Goal: Task Accomplishment & Management: Complete application form

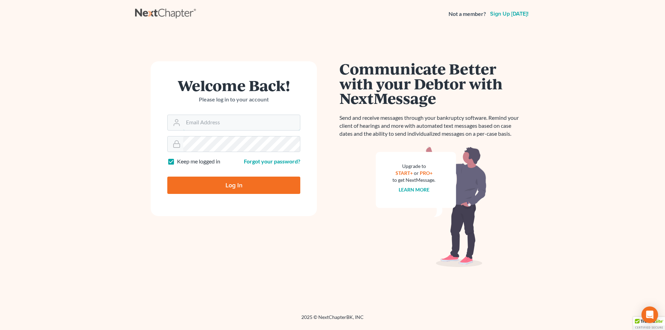
type input "[PERSON_NAME][EMAIL_ADDRESS][DOMAIN_NAME]"
click at [213, 189] on input "Log In" at bounding box center [233, 185] width 133 height 17
type input "Thinking..."
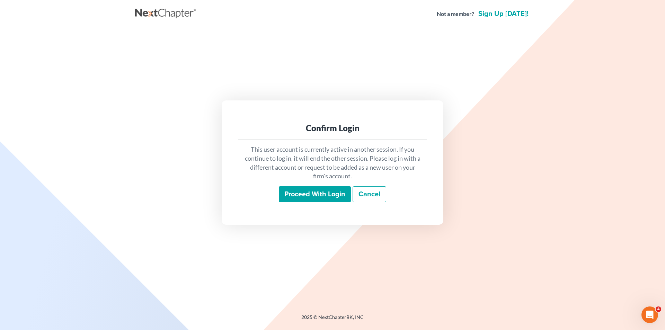
click at [317, 195] on input "Proceed with login" at bounding box center [315, 194] width 72 height 16
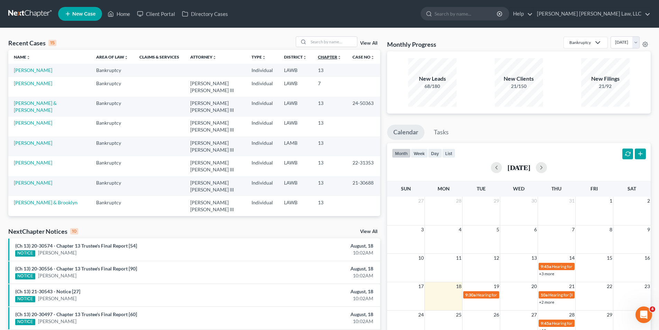
click at [318, 55] on link "Chapter unfold_more expand_more expand_less" at bounding box center [330, 56] width 24 height 5
click at [314, 36] on div "Recent Cases 15 View All Name unfold_more expand_more expand_less Area of Law u…" at bounding box center [329, 257] width 659 height 458
click at [317, 41] on input "search" at bounding box center [333, 42] width 48 height 10
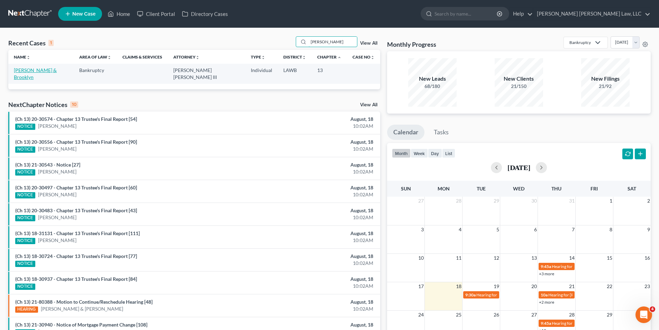
type input "cline"
click at [24, 69] on link "[PERSON_NAME] & Brooklyn" at bounding box center [35, 73] width 43 height 13
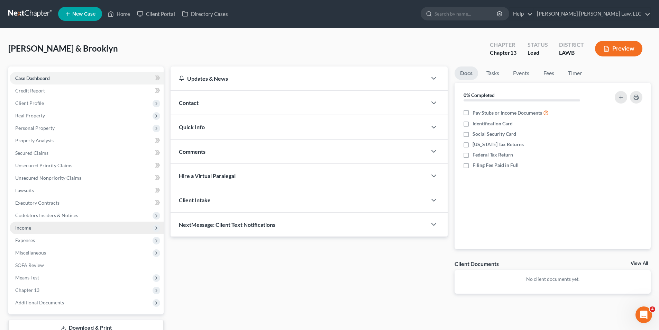
click at [21, 226] on span "Income" at bounding box center [23, 228] width 16 height 6
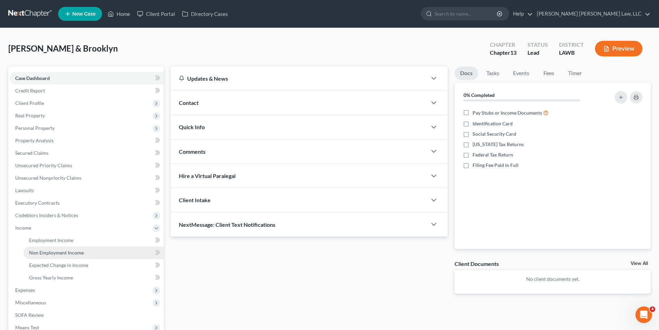
click at [42, 251] on span "Non Employment Income" at bounding box center [56, 253] width 55 height 6
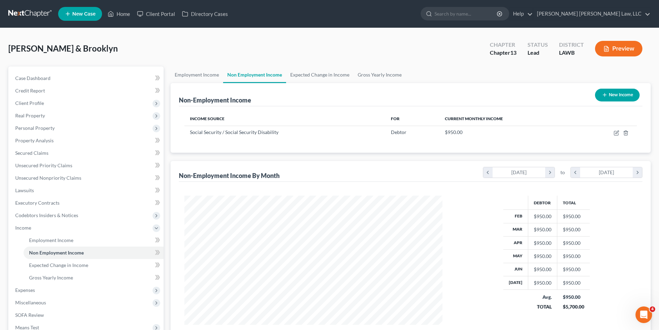
scroll to position [129, 272]
click at [193, 75] on link "Employment Income" at bounding box center [197, 74] width 53 height 17
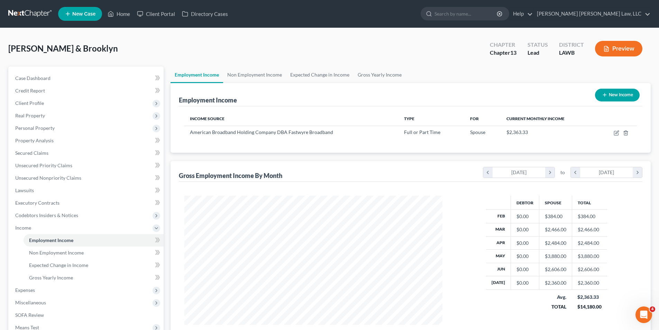
scroll to position [129, 272]
click at [33, 290] on span "Expenses" at bounding box center [25, 290] width 20 height 6
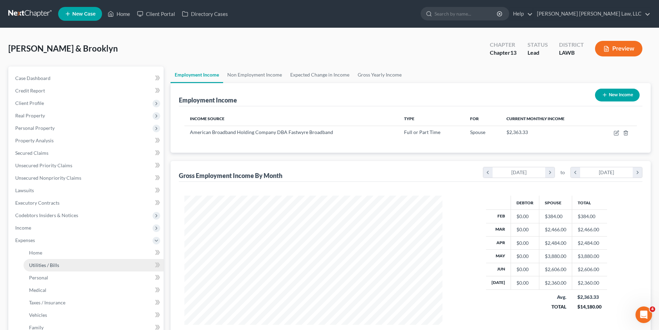
click at [44, 264] on span "Utilities / Bills" at bounding box center [44, 265] width 30 height 6
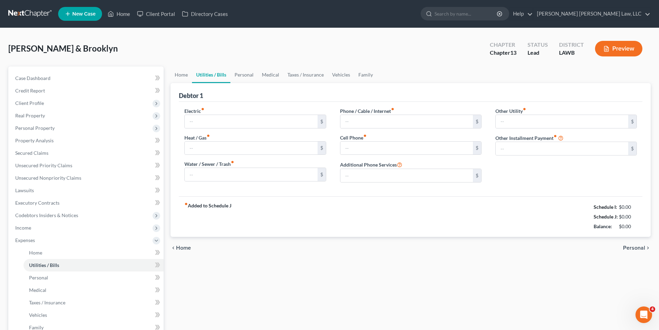
type input "122.00"
type input "35.00"
type input "55.33"
type input "85.82"
type input "0.00"
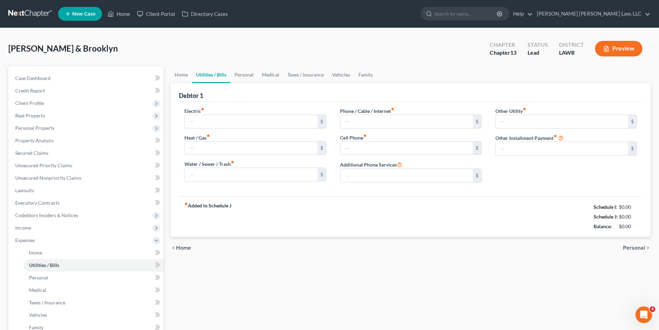
type input "0.00"
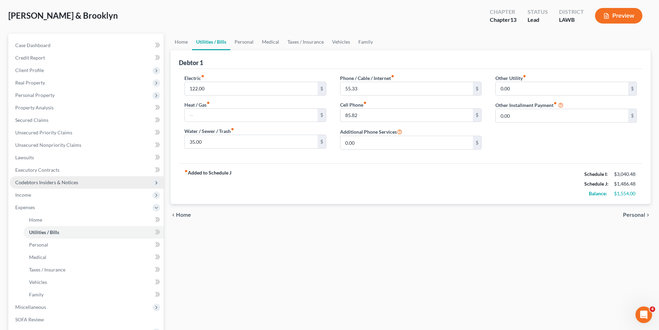
scroll to position [104, 0]
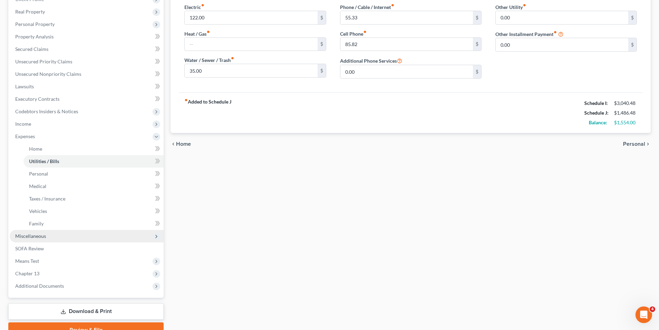
click at [27, 238] on span "Miscellaneous" at bounding box center [30, 236] width 31 height 6
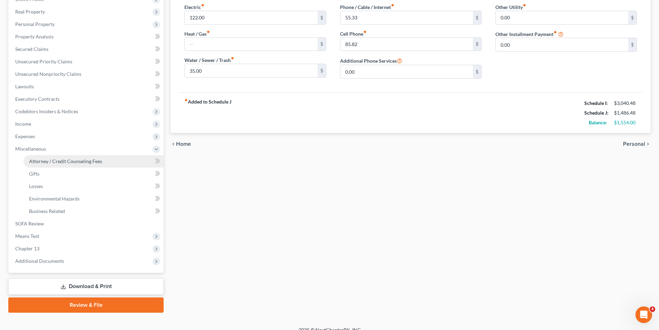
click at [74, 160] on span "Attorney / Credit Counseling Fees" at bounding box center [65, 161] width 73 height 6
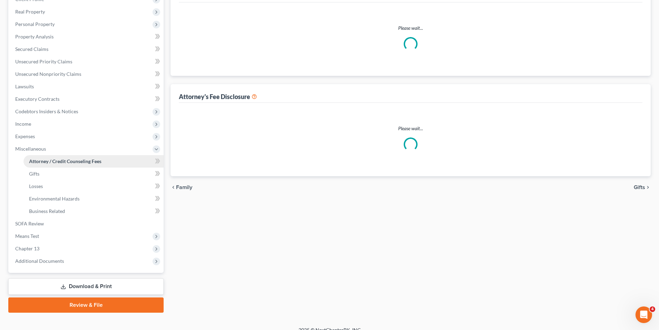
scroll to position [69, 0]
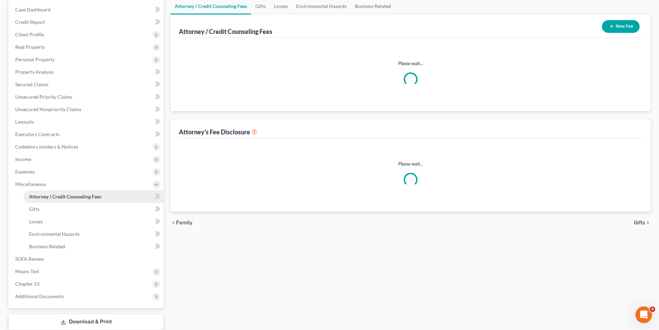
select select "1"
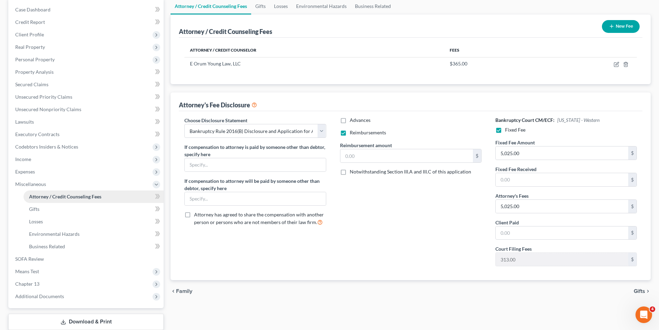
scroll to position [0, 0]
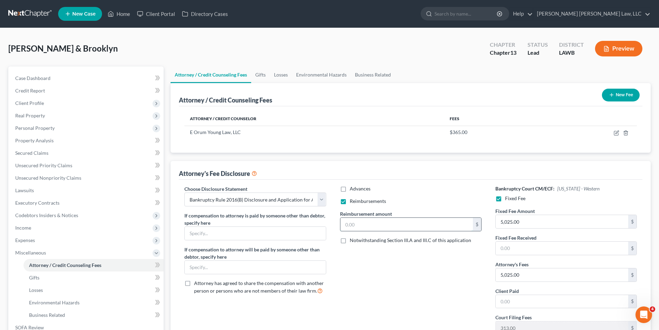
click at [350, 220] on input "text" at bounding box center [407, 224] width 133 height 13
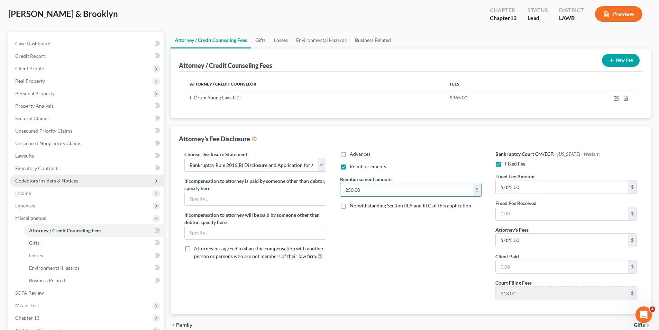
type input "250.00"
click at [28, 177] on span "Codebtors Insiders & Notices" at bounding box center [87, 180] width 154 height 12
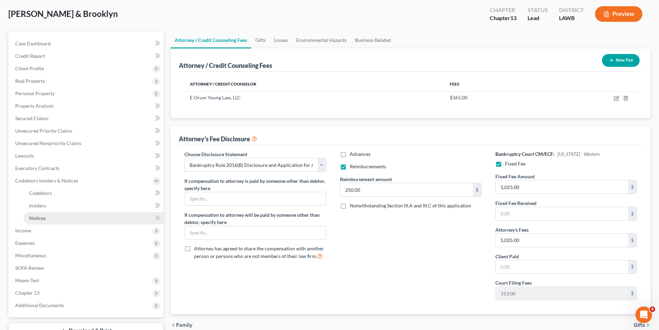
click at [33, 217] on span "Notices" at bounding box center [37, 218] width 17 height 6
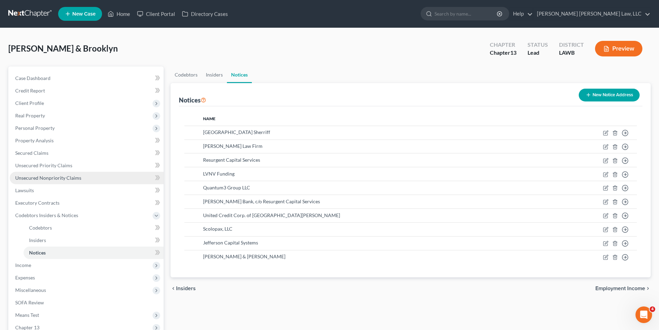
click at [39, 175] on span "Unsecured Nonpriority Claims" at bounding box center [48, 178] width 66 height 6
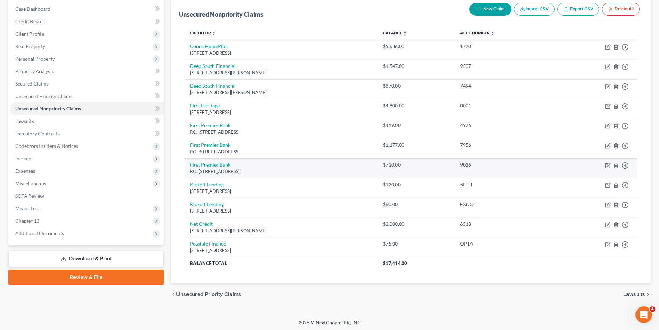
scroll to position [71, 0]
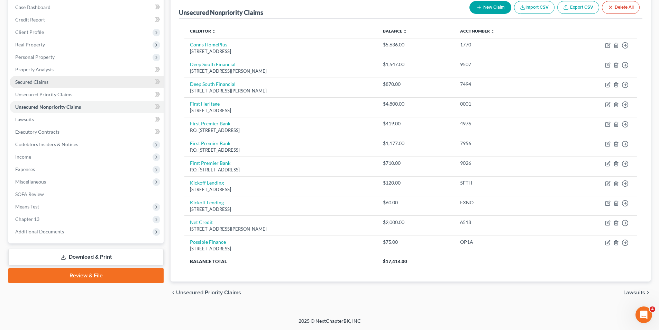
click at [22, 83] on span "Secured Claims" at bounding box center [31, 82] width 33 height 6
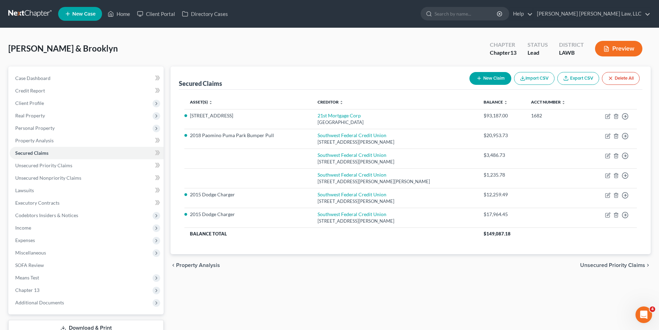
click at [30, 12] on link at bounding box center [30, 14] width 44 height 12
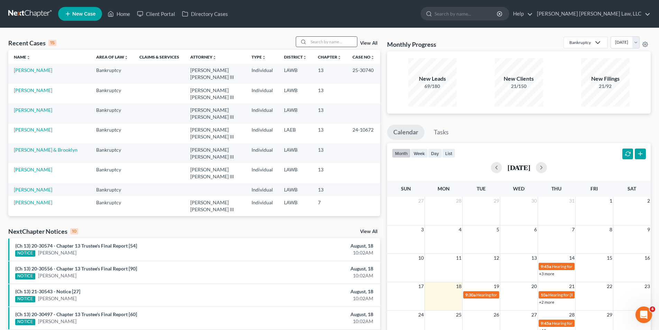
click at [322, 40] on input "search" at bounding box center [333, 42] width 48 height 10
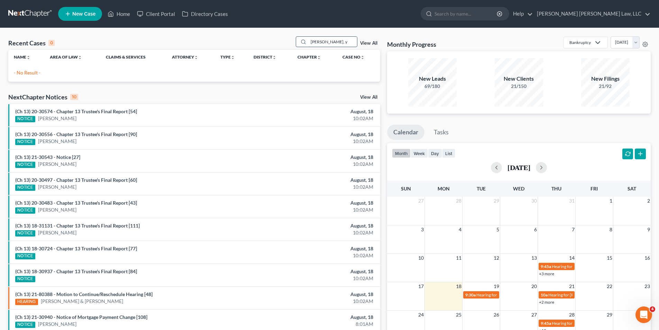
drag, startPoint x: 340, startPoint y: 44, endPoint x: 308, endPoint y: 46, distance: 31.9
click at [308, 46] on div "[PERSON_NAME], y" at bounding box center [327, 41] width 62 height 11
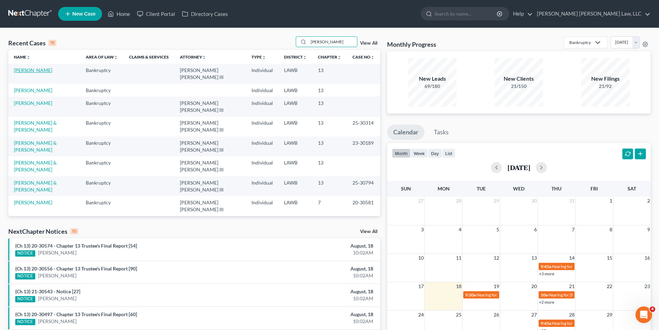
type input "[PERSON_NAME]"
click at [26, 69] on link "[PERSON_NAME]" at bounding box center [33, 70] width 38 height 6
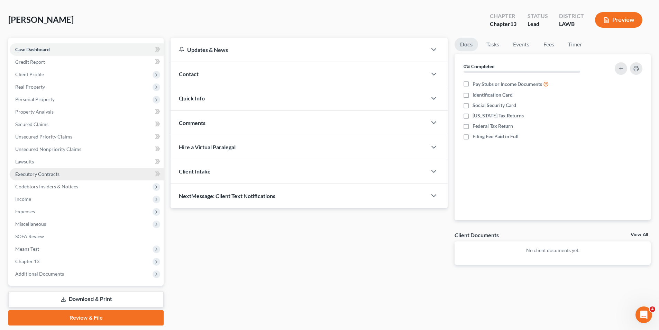
scroll to position [51, 0]
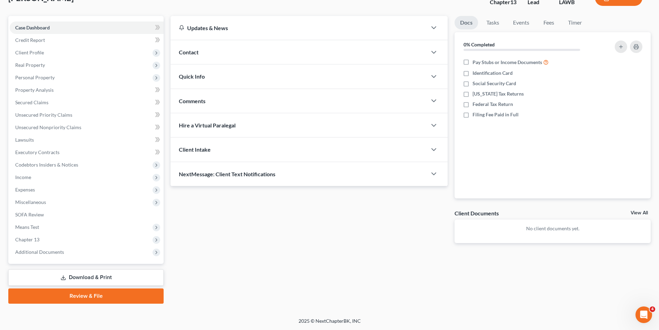
click at [52, 280] on link "Download & Print" at bounding box center [85, 277] width 155 height 16
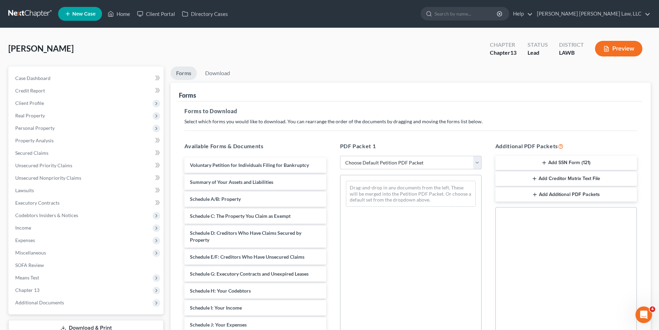
click at [388, 164] on select "Choose Default Petition PDF Packet Complete Bankruptcy Petition (all forms and …" at bounding box center [411, 163] width 142 height 14
click at [340, 156] on select "Choose Default Petition PDF Packet Complete Bankruptcy Petition (all forms and …" at bounding box center [411, 163] width 142 height 14
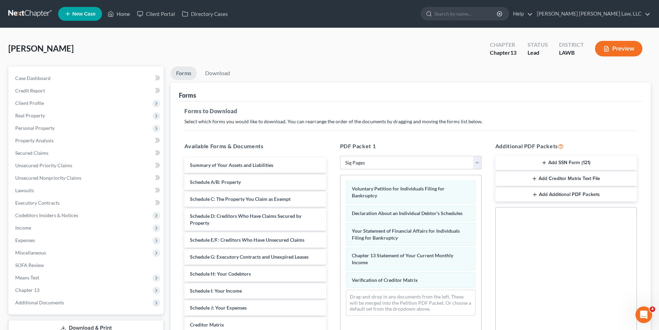
click at [359, 165] on select "Choose Default Petition PDF Packet Complete Bankruptcy Petition (all forms and …" at bounding box center [411, 163] width 142 height 14
select select "3"
click at [340, 156] on select "Choose Default Petition PDF Packet Complete Bankruptcy Petition (all forms and …" at bounding box center [411, 163] width 142 height 14
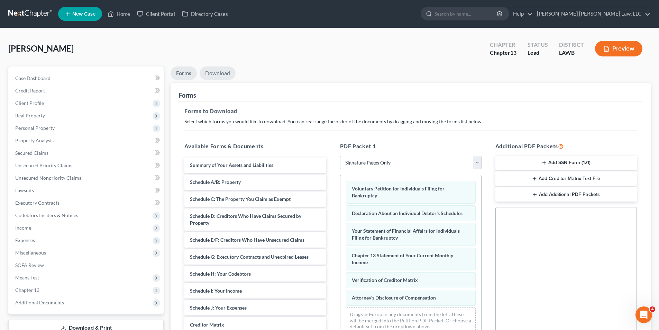
click at [225, 70] on link "Download" at bounding box center [218, 72] width 36 height 13
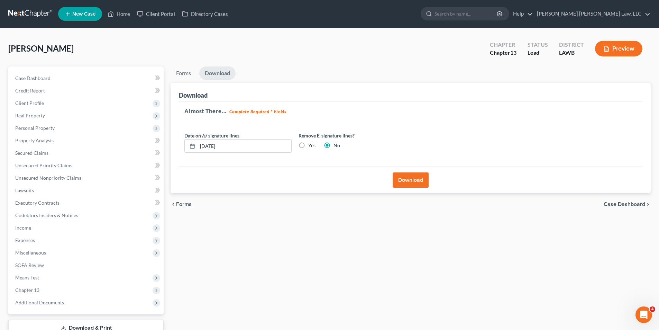
click at [407, 183] on button "Download" at bounding box center [411, 179] width 36 height 15
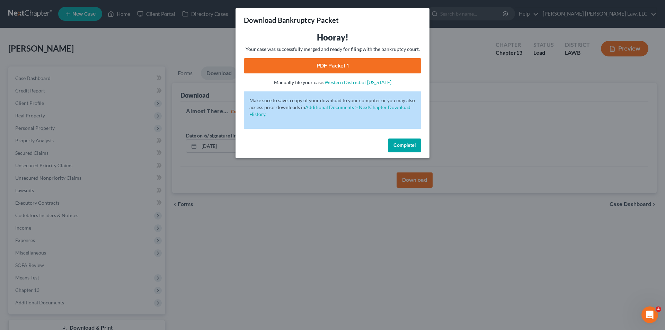
click at [334, 63] on link "PDF Packet 1" at bounding box center [332, 65] width 177 height 15
click at [392, 147] on button "Complete!" at bounding box center [404, 145] width 33 height 14
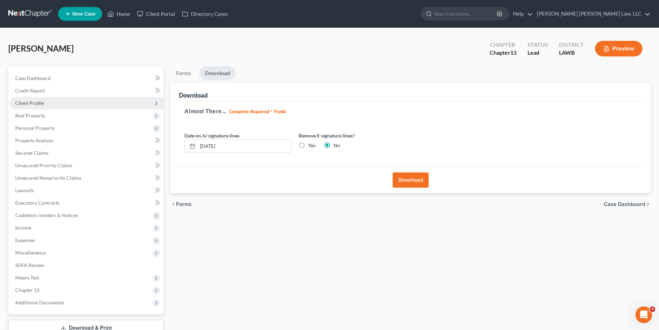
click at [23, 103] on span "Client Profile" at bounding box center [29, 103] width 29 height 6
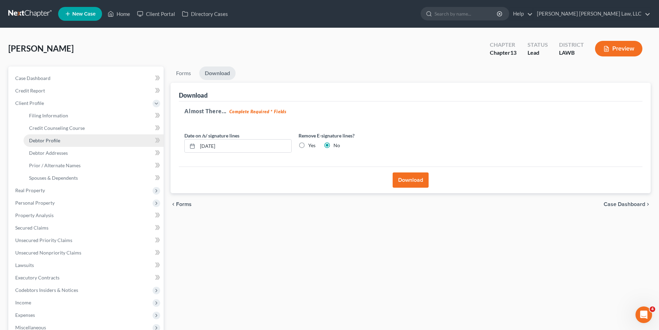
click at [50, 141] on span "Debtor Profile" at bounding box center [44, 140] width 31 height 6
select select "0"
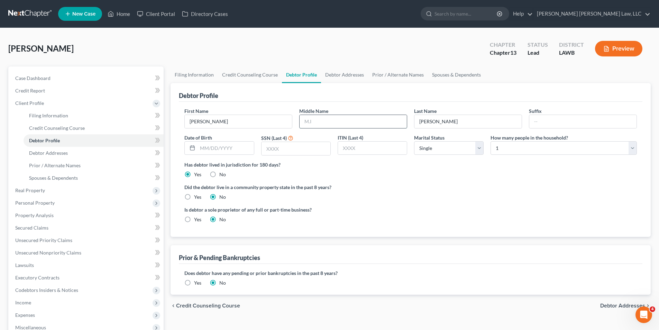
click at [335, 125] on input "text" at bounding box center [353, 121] width 107 height 13
type input "[PERSON_NAME]"
click at [221, 147] on input "text" at bounding box center [226, 148] width 56 height 13
type input "[DATE]"
type input "2929"
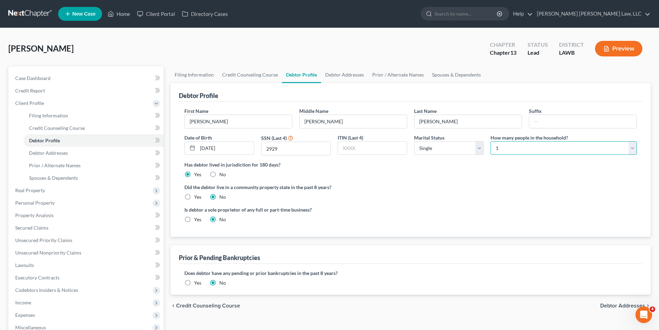
click at [522, 148] on select "Select 1 2 3 4 5 6 7 8 9 10 11 12 13 14 15 16 17 18 19 20" at bounding box center [564, 148] width 146 height 14
select select "5"
click at [491, 141] on select "Select 1 2 3 4 5 6 7 8 9 10 11 12 13 14 15 16 17 18 19 20" at bounding box center [564, 148] width 146 height 14
click at [194, 197] on label "Yes" at bounding box center [197, 196] width 7 height 7
click at [197, 197] on input "Yes" at bounding box center [199, 195] width 4 height 4
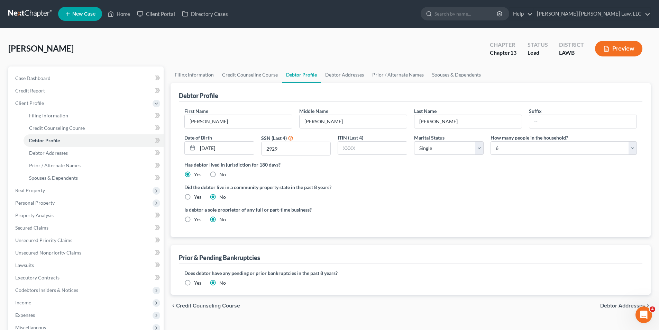
radio input "true"
radio input "false"
click at [340, 72] on link "Debtor Addresses" at bounding box center [344, 74] width 47 height 17
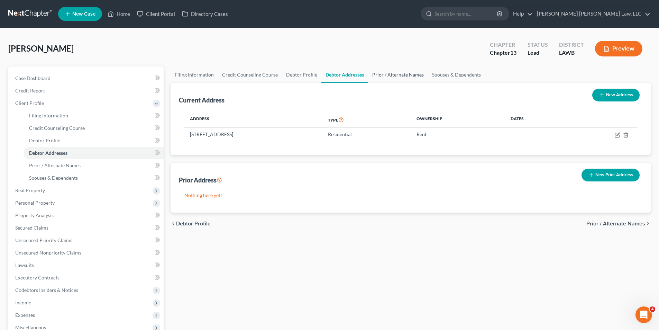
click at [385, 71] on link "Prior / Alternate Names" at bounding box center [398, 74] width 60 height 17
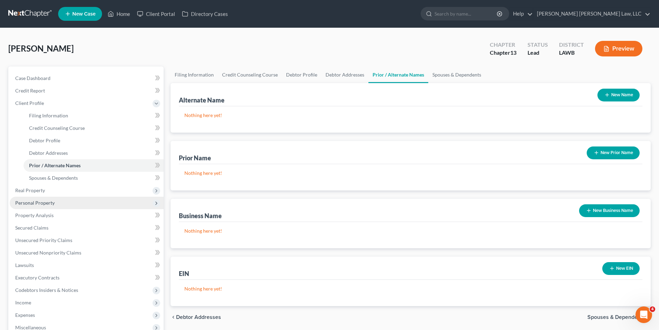
click at [44, 200] on span "Personal Property" at bounding box center [34, 203] width 39 height 6
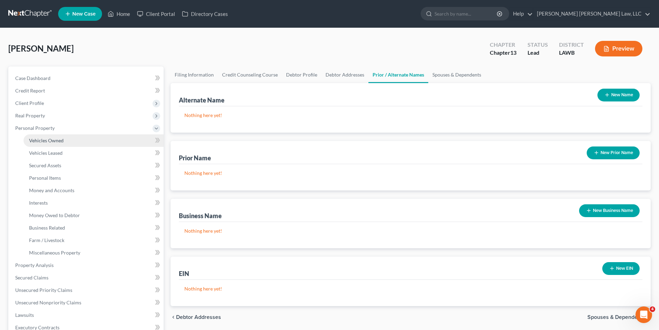
click at [60, 136] on link "Vehicles Owned" at bounding box center [94, 140] width 140 height 12
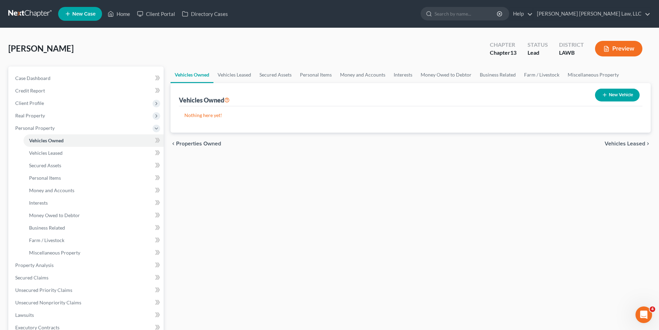
click at [622, 93] on button "New Vehicle" at bounding box center [617, 95] width 45 height 13
select select "0"
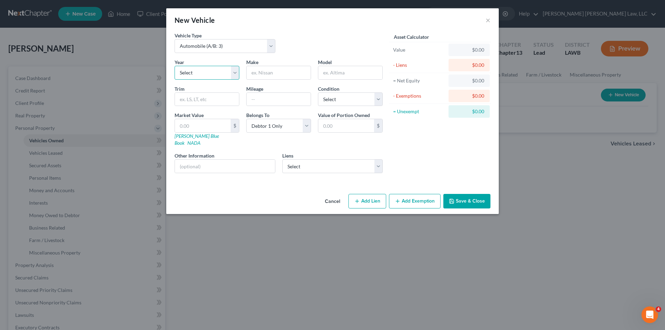
click at [184, 69] on select "Select 2026 2025 2024 2023 2022 2021 2020 2019 2018 2017 2016 2015 2014 2013 20…" at bounding box center [206, 73] width 65 height 14
select select "22"
click at [174, 66] on select "Select 2026 2025 2024 2023 2022 2021 2020 2019 2018 2017 2016 2015 2014 2013 20…" at bounding box center [206, 73] width 65 height 14
click at [255, 74] on input "text" at bounding box center [278, 72] width 64 height 13
type input "Chevy"
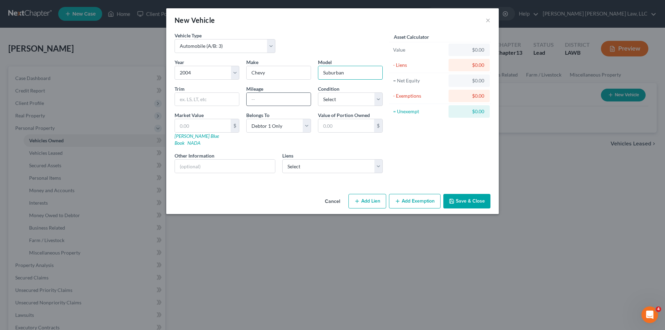
type input "Suburban"
click at [265, 95] on input "text" at bounding box center [278, 99] width 64 height 13
type input "230,000"
click at [301, 163] on select "Select Ally Financial - $6,373.00" at bounding box center [332, 166] width 101 height 14
click at [301, 161] on select "Select Ally Financial - $6,373.00" at bounding box center [332, 166] width 101 height 14
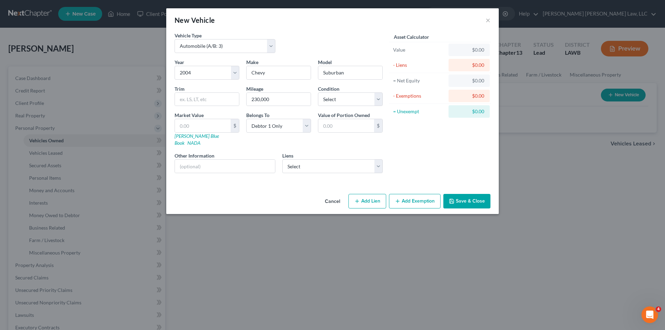
click at [465, 194] on button "Save & Close" at bounding box center [466, 201] width 47 height 15
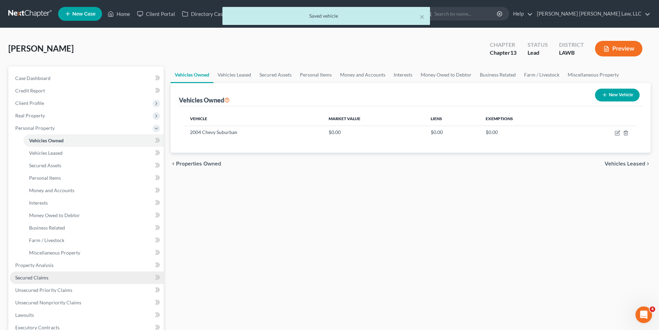
click at [39, 279] on span "Secured Claims" at bounding box center [31, 277] width 33 height 6
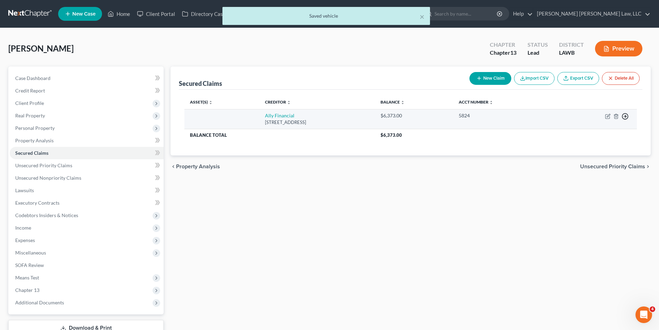
click at [625, 114] on icon "button" at bounding box center [625, 116] width 7 height 7
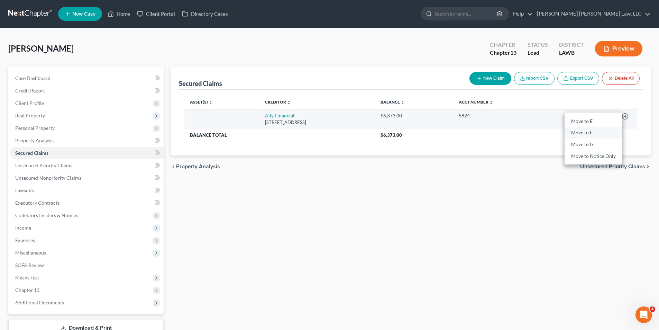
click at [580, 132] on link "Move to F" at bounding box center [594, 133] width 58 height 12
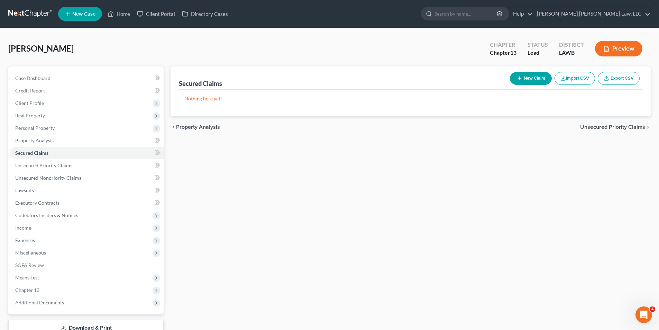
click at [530, 79] on button "New Claim" at bounding box center [531, 78] width 42 height 13
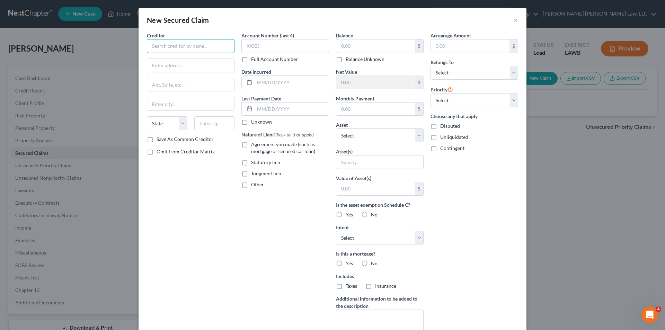
click at [164, 48] on input "text" at bounding box center [191, 46] width 88 height 14
type input "Signature Loans"
click at [159, 64] on div "[STREET_ADDRESS]" at bounding box center [188, 65] width 72 height 6
type input "[STREET_ADDRESS]"
type input "Monroe"
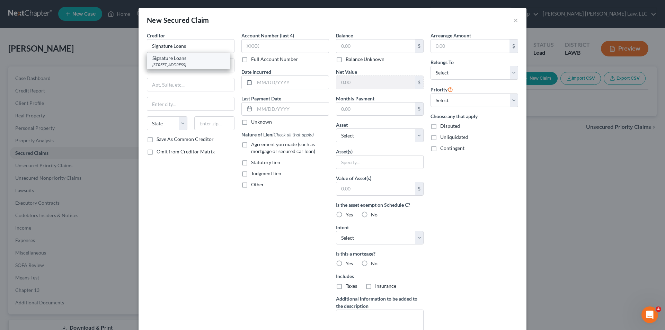
select select "19"
type input "71201"
click at [346, 43] on input "text" at bounding box center [375, 45] width 79 height 13
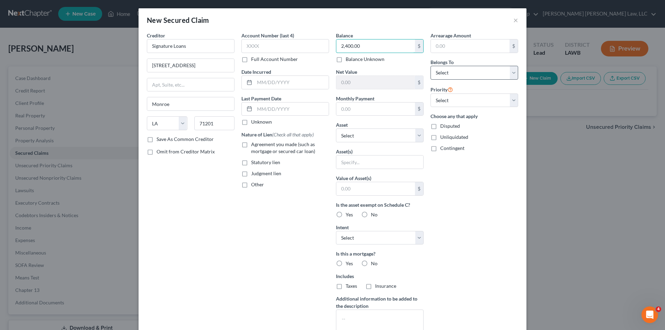
type input "2,400.00"
click at [444, 69] on select "Select Debtor 1 Only Debtor 2 Only Debtor 1 And Debtor 2 Only At Least One Of T…" at bounding box center [474, 73] width 88 height 14
select select "0"
click at [430, 66] on select "Select Debtor 1 Only Debtor 2 Only Debtor 1 And Debtor 2 Only At Least One Of T…" at bounding box center [474, 73] width 88 height 14
click at [351, 136] on select "Select Other Multiple Assets 2004 Chevy Suburban - $0.0" at bounding box center [380, 135] width 88 height 14
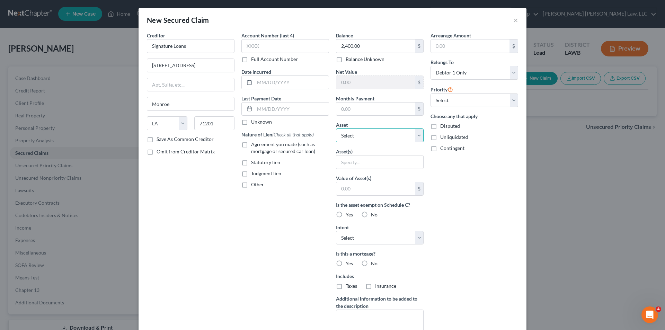
select select "2"
click at [336, 128] on select "Select Other Multiple Assets 2004 Chevy Suburban - $0.0" at bounding box center [380, 135] width 88 height 14
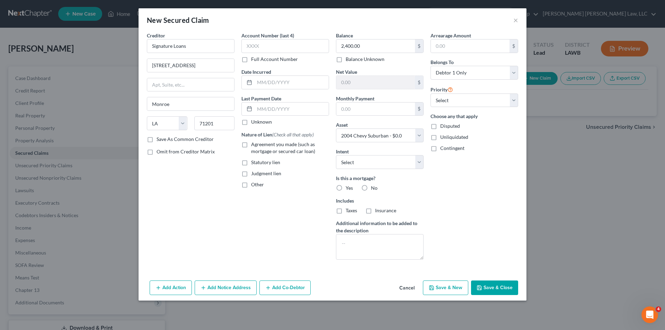
click at [371, 188] on label "No" at bounding box center [374, 187] width 7 height 7
click at [373, 188] on input "No" at bounding box center [375, 186] width 4 height 4
radio input "true"
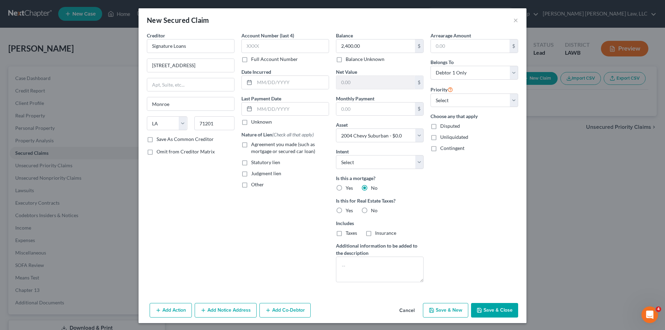
click at [251, 146] on label "Agreement you made (such as mortgage or secured car loan)" at bounding box center [290, 148] width 78 height 14
click at [254, 145] on input "Agreement you made (such as mortgage or secured car loan)" at bounding box center [256, 143] width 4 height 4
checkbox input "true"
click at [481, 310] on button "Save & Close" at bounding box center [494, 310] width 47 height 15
select select
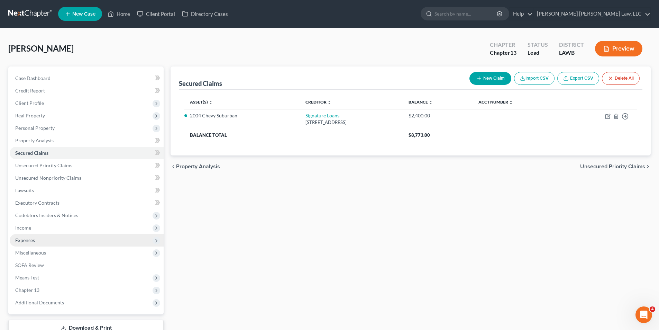
click at [26, 240] on span "Expenses" at bounding box center [25, 240] width 20 height 6
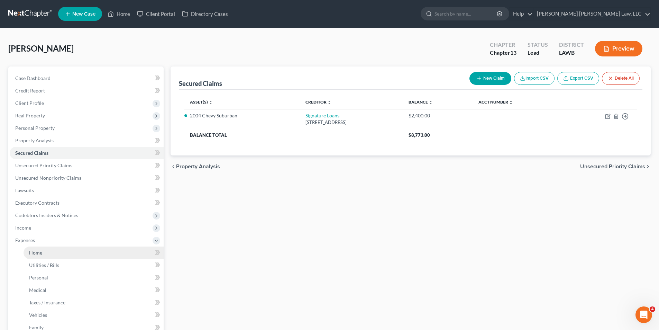
click at [39, 255] on span "Home" at bounding box center [35, 253] width 13 height 6
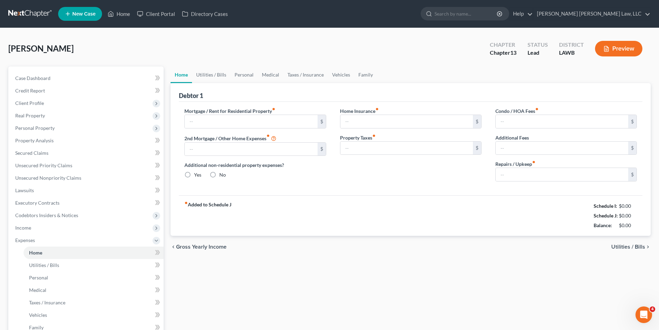
type input "0.00"
radio input "true"
type input "0.00"
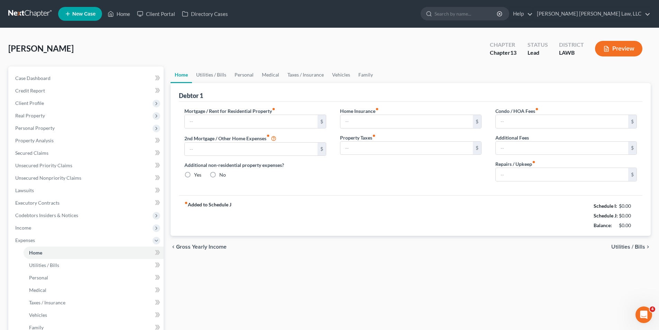
type input "0.00"
click at [219, 118] on input "text" at bounding box center [251, 121] width 133 height 13
type input "649.00"
click at [225, 66] on link "Utilities / Bills" at bounding box center [211, 74] width 38 height 17
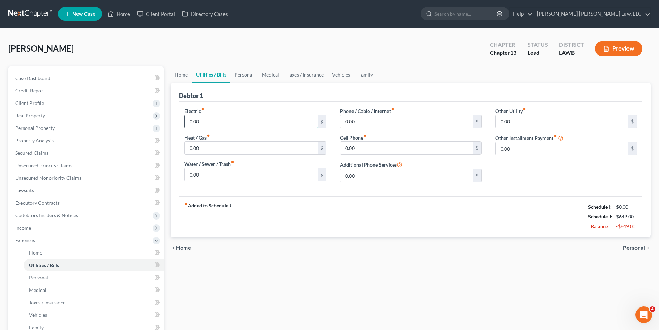
click at [226, 121] on input "0.00" at bounding box center [251, 121] width 133 height 13
type input "319.00"
click at [218, 152] on input "0.00" at bounding box center [251, 148] width 133 height 13
type input "146.00"
click at [205, 175] on input "0.00" at bounding box center [251, 174] width 133 height 13
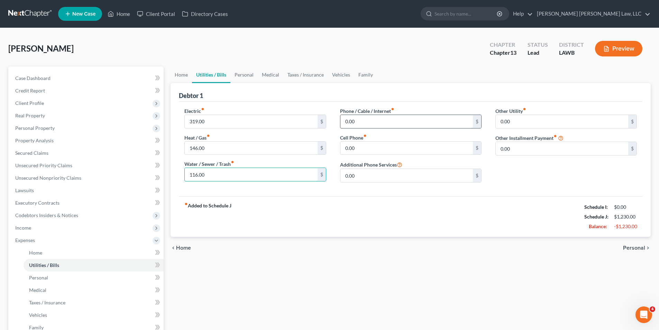
type input "116.00"
click at [361, 124] on input "0.00" at bounding box center [407, 121] width 133 height 13
type input "95.00"
click at [372, 152] on input "0.00" at bounding box center [407, 148] width 133 height 13
type input "286.00"
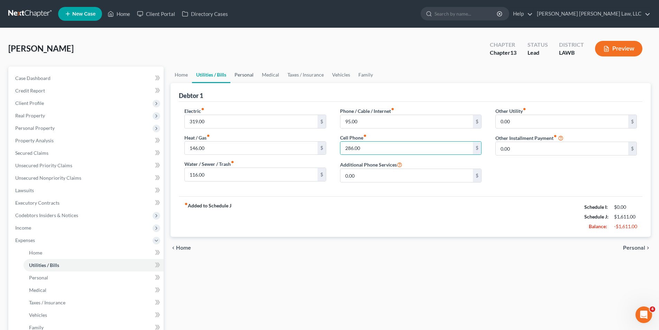
click at [238, 70] on link "Personal" at bounding box center [244, 74] width 27 height 17
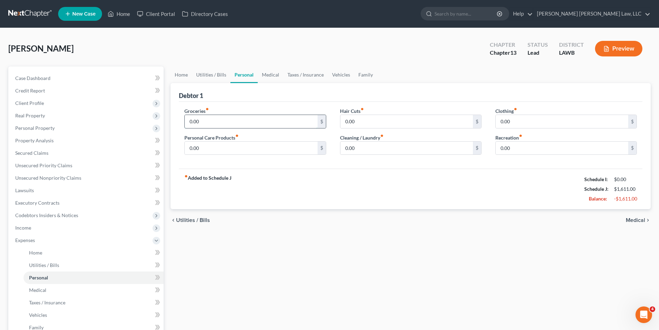
click at [207, 123] on input "0.00" at bounding box center [251, 121] width 133 height 13
type input "1,000.00"
click at [346, 74] on link "Vehicles" at bounding box center [341, 74] width 26 height 17
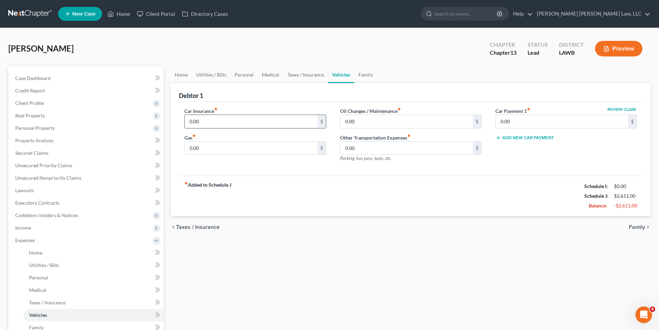
click at [211, 123] on input "0.00" at bounding box center [251, 121] width 133 height 13
type input "240.00"
click at [205, 149] on input "0.00" at bounding box center [251, 148] width 133 height 13
type input "200.00"
click at [367, 78] on link "Family" at bounding box center [365, 74] width 23 height 17
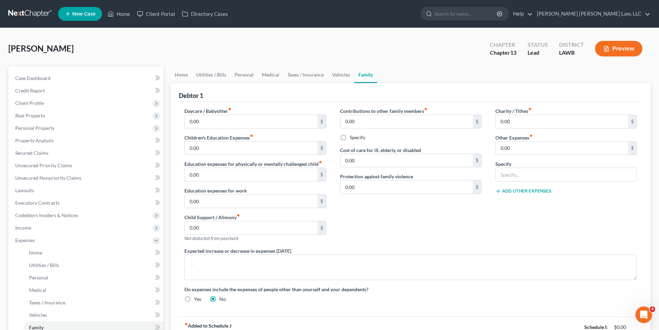
click at [28, 10] on link at bounding box center [30, 14] width 44 height 12
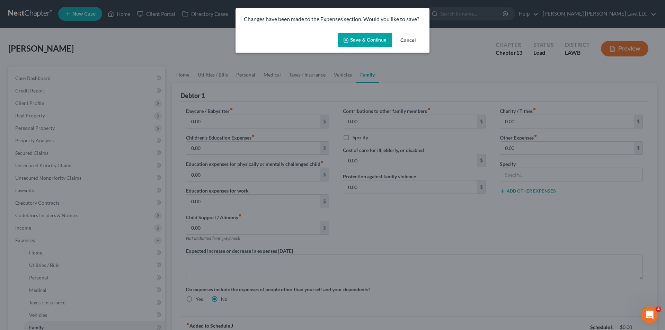
click at [352, 44] on button "Save & Continue" at bounding box center [364, 40] width 54 height 15
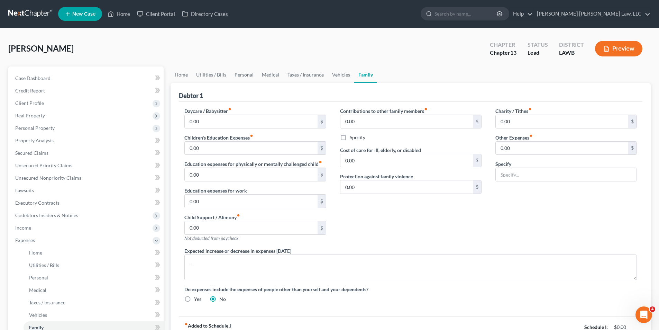
click at [16, 12] on link at bounding box center [30, 14] width 44 height 12
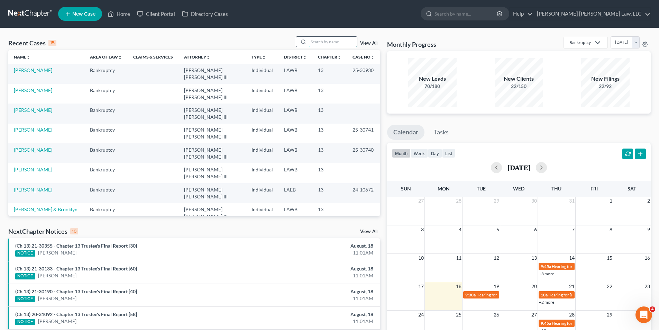
click at [317, 41] on input "search" at bounding box center [333, 42] width 48 height 10
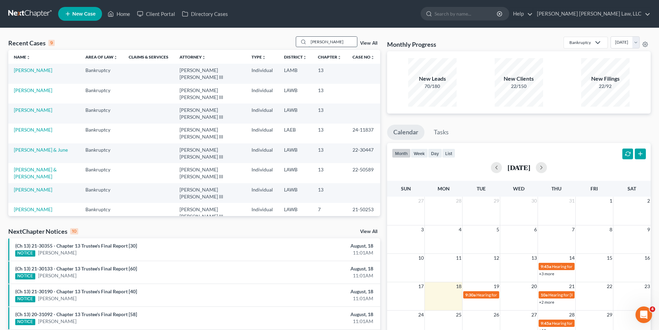
click at [327, 37] on input "breaux" at bounding box center [333, 42] width 48 height 10
click at [329, 42] on input "breaux" at bounding box center [333, 42] width 48 height 10
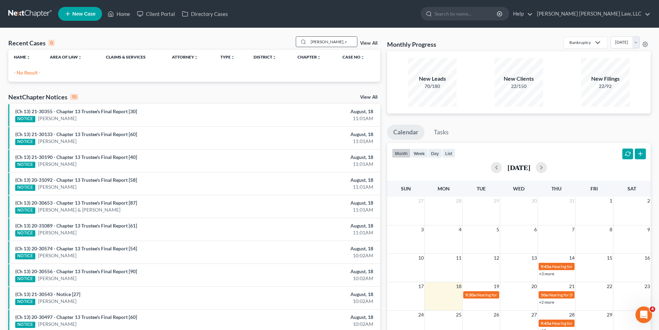
drag, startPoint x: 332, startPoint y: 43, endPoint x: 308, endPoint y: 46, distance: 23.5
click at [308, 46] on div "breaux, r" at bounding box center [327, 41] width 62 height 11
type input "n"
type input "breaux, t"
click at [71, 8] on link "New Case" at bounding box center [80, 14] width 44 height 14
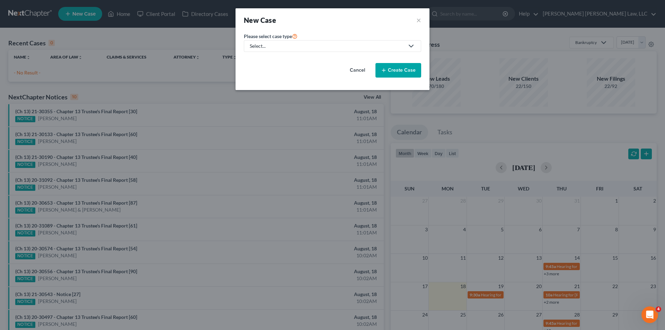
click at [299, 46] on div "Select..." at bounding box center [327, 46] width 154 height 7
click at [266, 61] on div "Bankruptcy" at bounding box center [281, 59] width 62 height 7
select select "36"
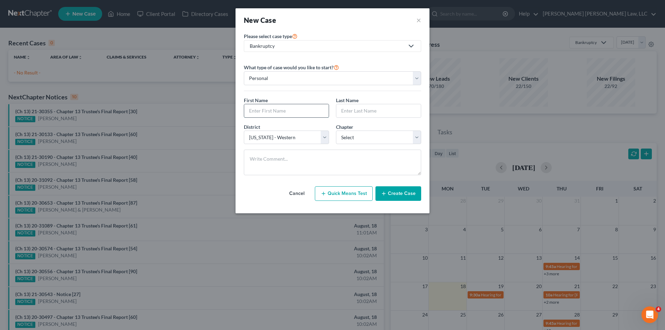
click at [264, 112] on input "text" at bounding box center [286, 110] width 84 height 13
type input "Randall"
type input "Breaux"
click at [376, 134] on select "Select 7 11 12 13" at bounding box center [378, 137] width 85 height 14
select select "3"
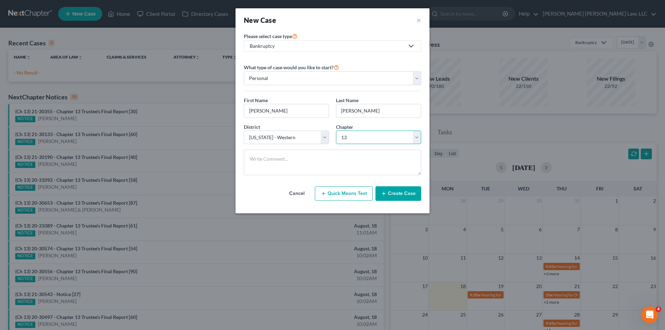
click at [336, 130] on select "Select 7 11 12 13" at bounding box center [378, 137] width 85 height 14
click at [389, 193] on button "Create Case" at bounding box center [398, 193] width 46 height 15
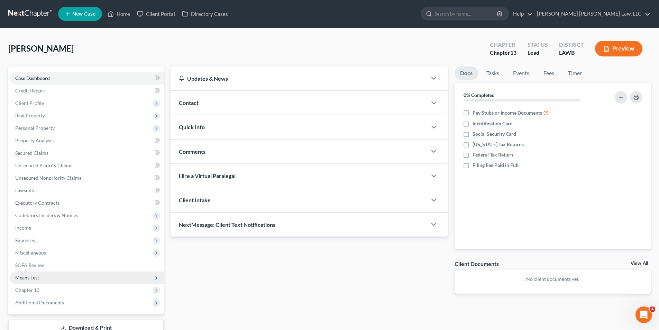
scroll to position [51, 0]
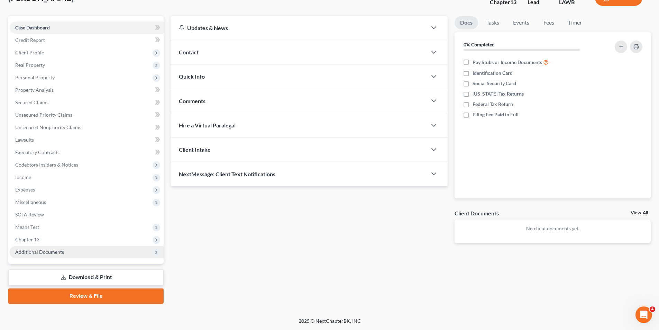
click at [39, 253] on span "Additional Documents" at bounding box center [39, 252] width 49 height 6
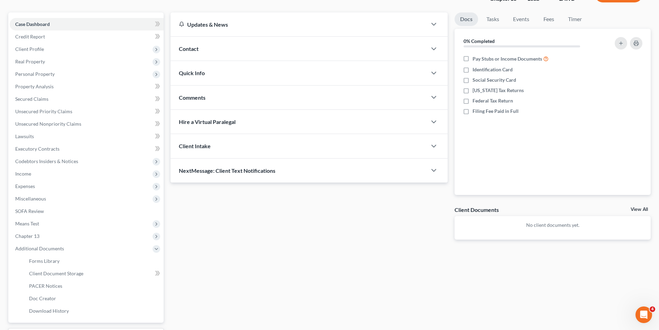
scroll to position [104, 0]
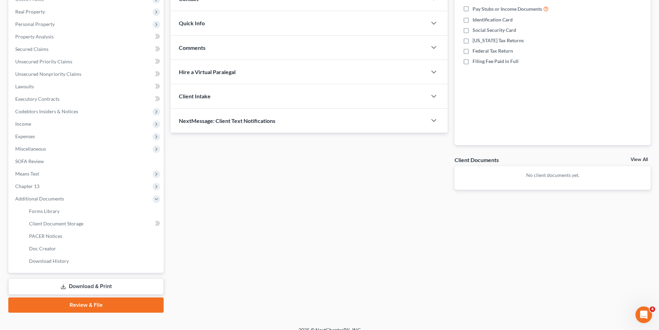
click at [93, 283] on link "Download & Print" at bounding box center [85, 286] width 155 height 16
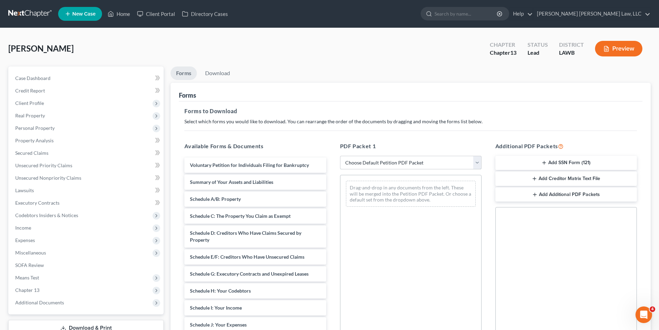
click at [360, 161] on select "Choose Default Petition PDF Packet Complete Bankruptcy Petition (all forms and …" at bounding box center [411, 163] width 142 height 14
select select "3"
click at [340, 156] on select "Choose Default Petition PDF Packet Complete Bankruptcy Petition (all forms and …" at bounding box center [411, 163] width 142 height 14
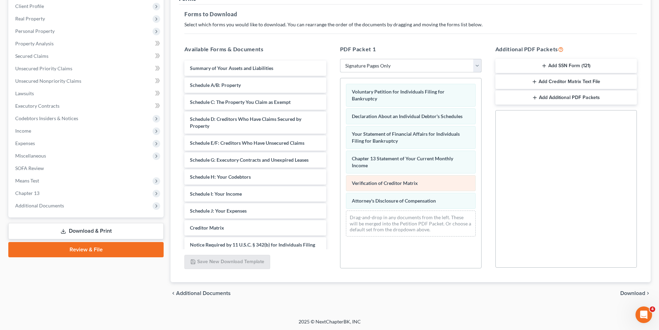
scroll to position [98, 0]
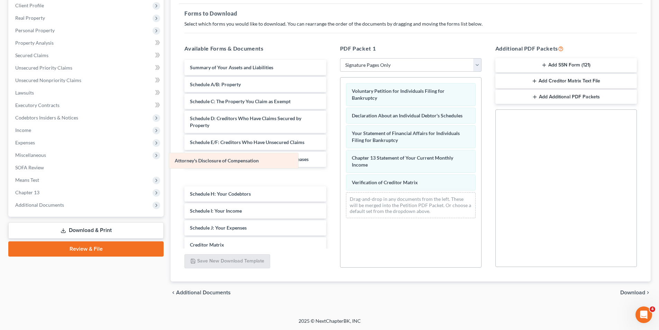
drag, startPoint x: 382, startPoint y: 200, endPoint x: 166, endPoint y: 155, distance: 220.3
click at [341, 155] on div "Attorney's Disclosure of Compensation Voluntary Petition for Individuals Filing…" at bounding box center [411, 151] width 141 height 146
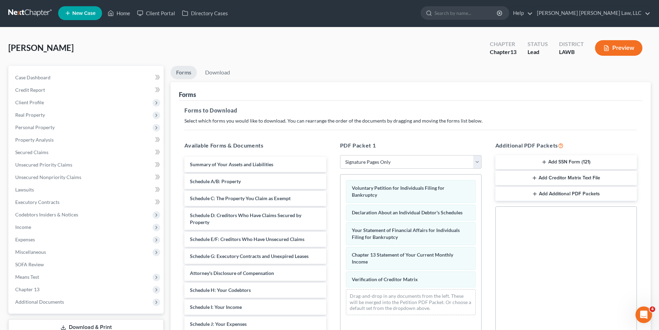
scroll to position [0, 0]
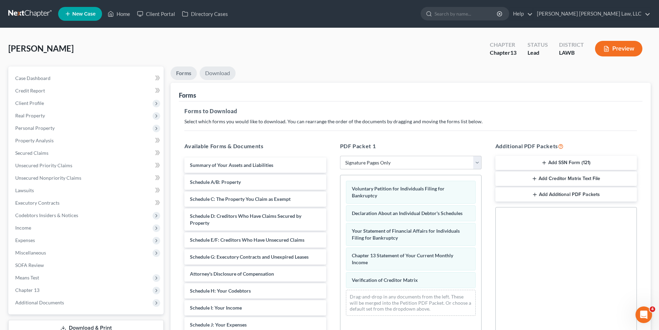
click at [214, 72] on link "Download" at bounding box center [218, 72] width 36 height 13
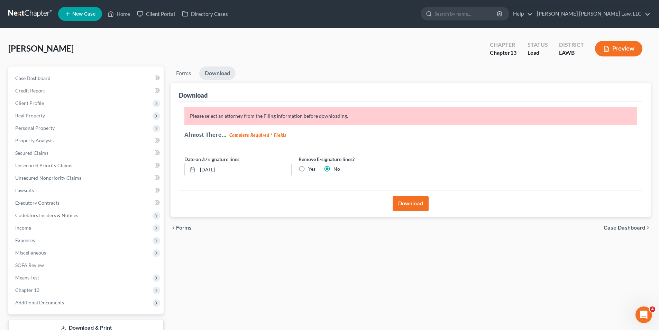
click at [403, 204] on button "Download" at bounding box center [411, 203] width 36 height 15
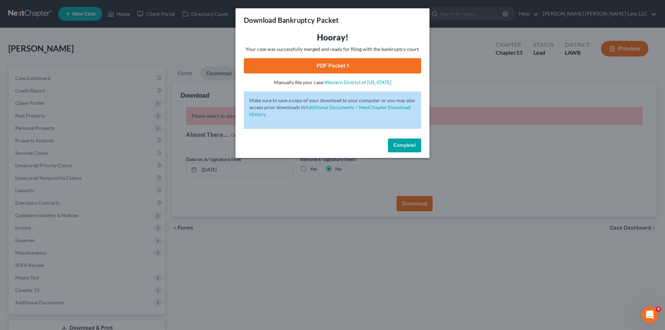
click at [308, 68] on link "PDF Packet 1" at bounding box center [332, 65] width 177 height 15
click at [398, 144] on span "Complete!" at bounding box center [404, 145] width 22 height 6
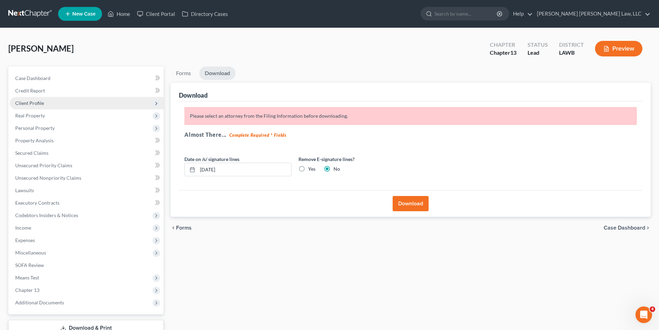
click at [32, 103] on span "Client Profile" at bounding box center [29, 103] width 29 height 6
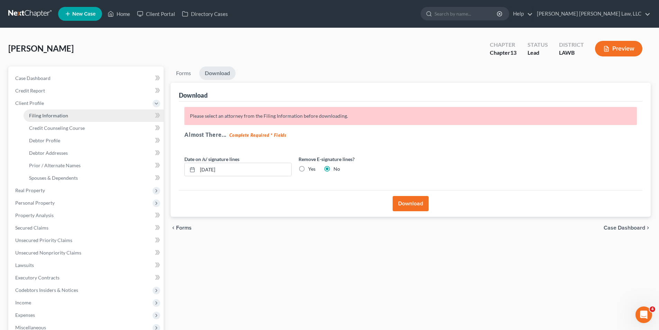
click at [44, 112] on span "Filing Information" at bounding box center [48, 115] width 39 height 6
select select "1"
select select "0"
select select "3"
select select "36"
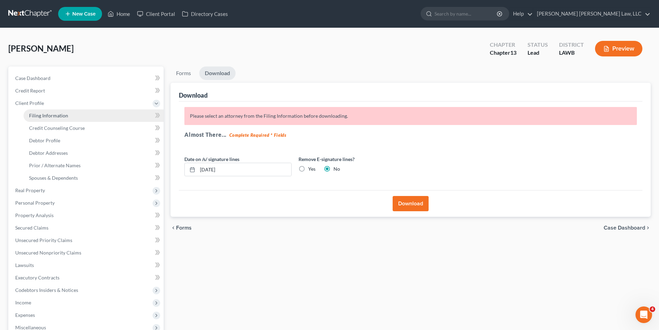
select select "19"
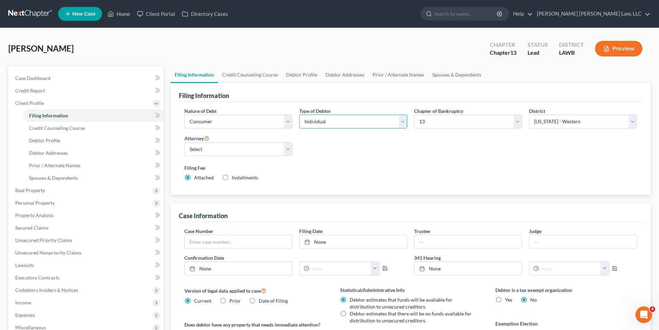
click at [304, 126] on select "Select Individual Joint" at bounding box center [353, 122] width 108 height 14
select select "1"
click at [299, 115] on select "Select Individual Joint" at bounding box center [353, 122] width 108 height 14
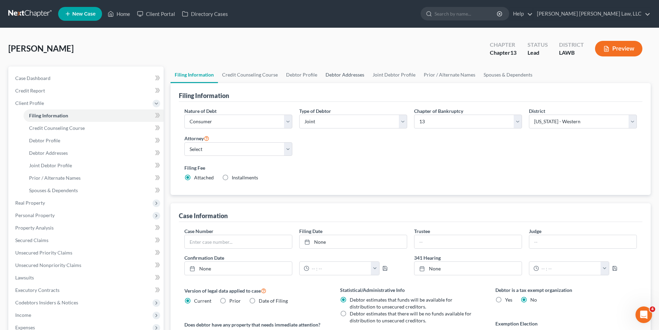
click at [357, 76] on link "Debtor Addresses" at bounding box center [345, 74] width 47 height 17
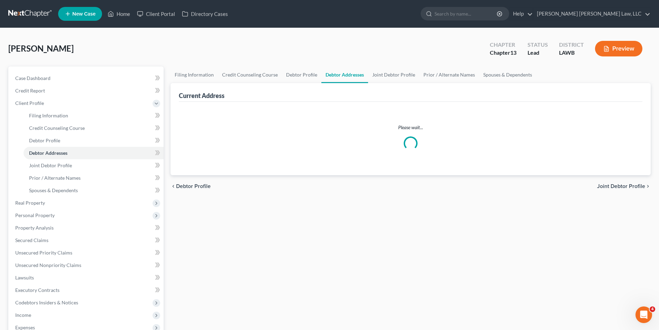
select select "0"
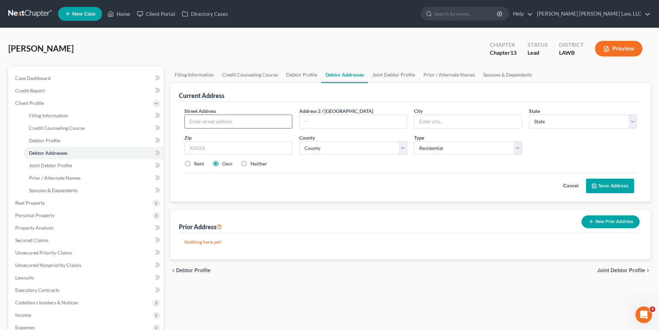
click at [224, 123] on input "text" at bounding box center [238, 121] width 107 height 13
type input "1667 Wes Wilhite Rd."
type input "71234"
type input "Downsville"
select select "19"
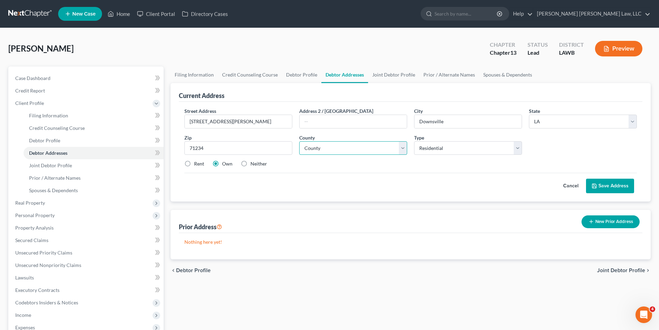
click at [309, 148] on select "County Acadia Allen Ascension Assumption Avoyelles Beauregard Bienville Bossier…" at bounding box center [353, 148] width 108 height 14
select select "55"
click at [299, 141] on select "County Acadia Allen Ascension Assumption Avoyelles Beauregard Bienville Bossier…" at bounding box center [353, 148] width 108 height 14
click at [606, 188] on button "Save Address" at bounding box center [610, 186] width 48 height 15
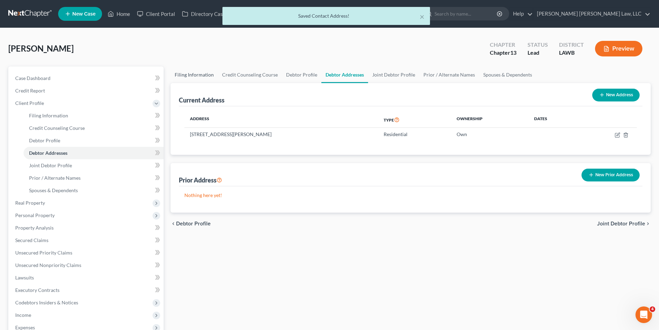
click at [180, 72] on link "Filing Information" at bounding box center [194, 74] width 47 height 17
select select "1"
select select "3"
select select "36"
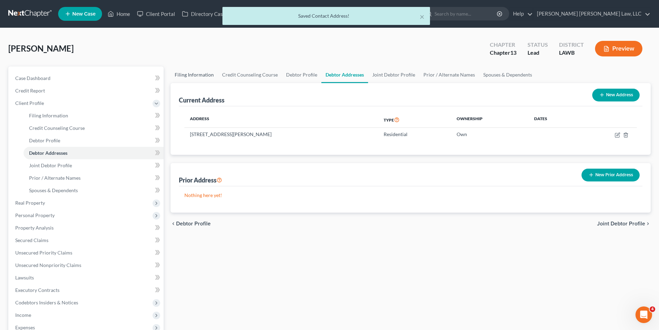
select select "19"
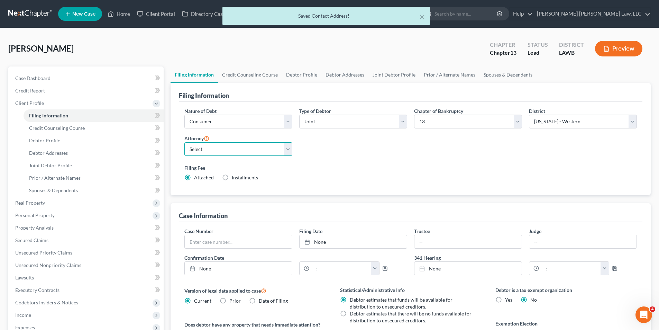
click at [193, 152] on select "Select E. Orum Young III - LAWB E. Orum Young III - LAMB E. Orum Young III - LA…" at bounding box center [238, 149] width 108 height 14
select select "0"
click at [184, 142] on select "Select E. Orum Young III - LAWB E. Orum Young III - LAMB E. Orum Young III - LA…" at bounding box center [238, 149] width 108 height 14
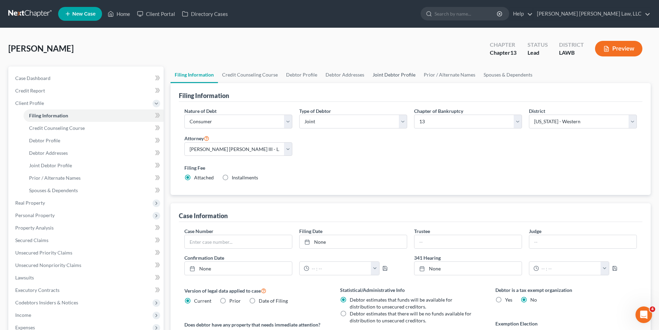
click at [382, 75] on link "Joint Debtor Profile" at bounding box center [394, 74] width 51 height 17
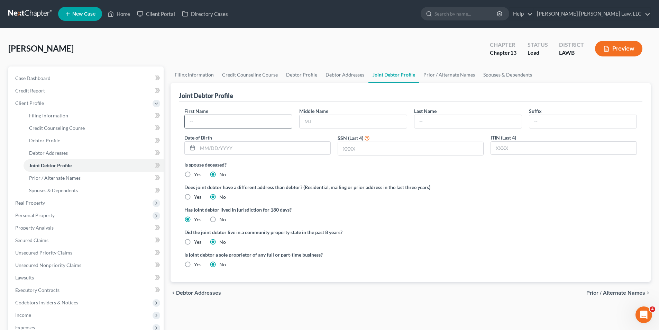
click at [199, 125] on input "text" at bounding box center [238, 121] width 107 height 13
click at [198, 124] on input "text" at bounding box center [238, 121] width 107 height 13
type input "r"
type input "Treshan"
type input "Breaux"
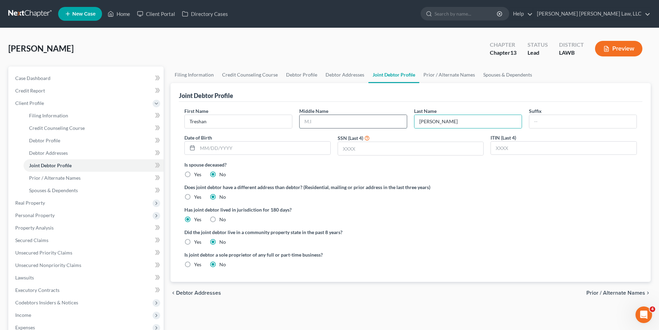
drag, startPoint x: 321, startPoint y: 117, endPoint x: 321, endPoint y: 120, distance: 3.8
click at [321, 117] on input "text" at bounding box center [353, 121] width 107 height 13
type input "L."
click at [208, 148] on input "text" at bounding box center [264, 148] width 133 height 13
type input "04/22/1960"
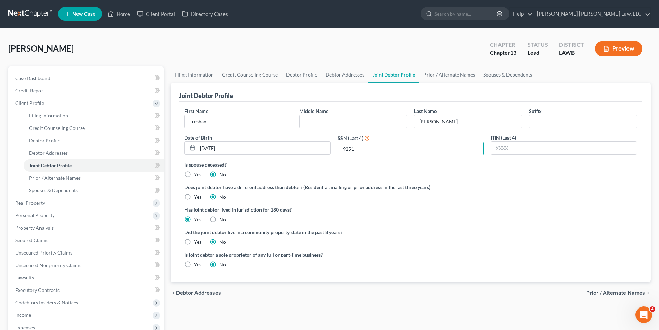
type input "9251"
click at [194, 243] on label "Yes" at bounding box center [197, 241] width 7 height 7
click at [197, 243] on input "Yes" at bounding box center [199, 240] width 4 height 4
radio input "true"
radio input "false"
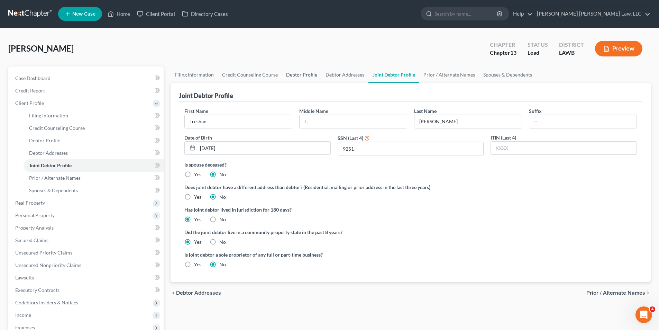
click at [288, 73] on link "Debtor Profile" at bounding box center [301, 74] width 39 height 17
select select "1"
select select "0"
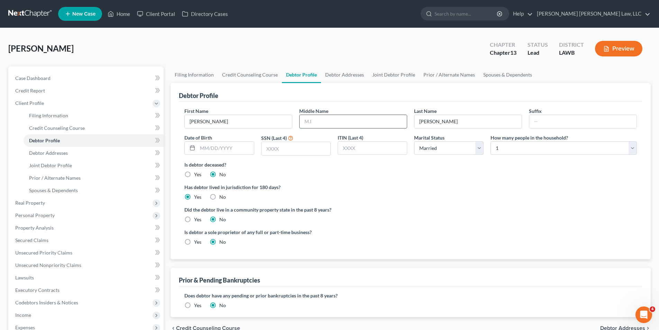
click at [323, 128] on input "text" at bounding box center [353, 121] width 107 height 13
click at [313, 116] on input "text" at bounding box center [353, 121] width 107 height 13
type input "J"
click at [314, 123] on input "text" at bounding box center [353, 121] width 107 height 13
type input "J."
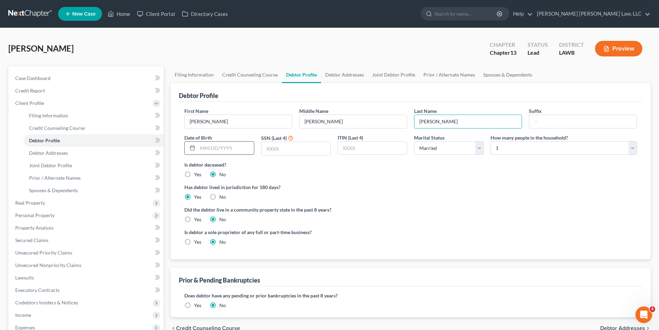
type input "Breaux"
click at [207, 148] on input "text" at bounding box center [226, 148] width 56 height 13
type input "08/17/1959"
click at [282, 150] on input "text" at bounding box center [296, 148] width 69 height 13
type input "7443"
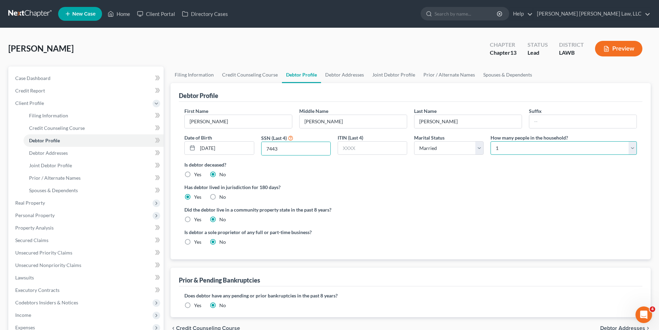
click at [507, 150] on select "Select 1 2 3 4 5 6 7 8 9 10 11 12 13 14 15 16 17 18 19 20" at bounding box center [564, 148] width 146 height 14
select select "1"
click at [491, 141] on select "Select 1 2 3 4 5 6 7 8 9 10 11 12 13 14 15 16 17 18 19 20" at bounding box center [564, 148] width 146 height 14
click at [194, 219] on label "Yes" at bounding box center [197, 219] width 7 height 7
click at [197, 219] on input "Yes" at bounding box center [199, 218] width 4 height 4
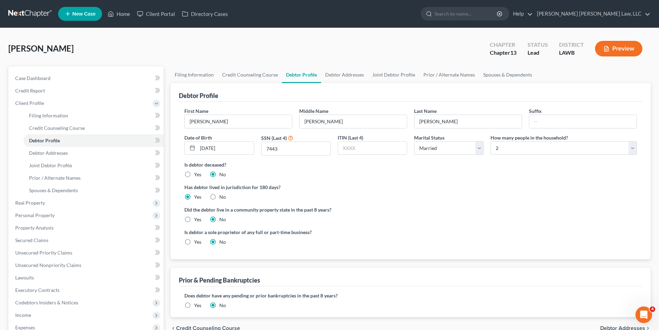
radio input "true"
radio input "false"
click at [27, 91] on span "Credit Report" at bounding box center [30, 91] width 30 height 6
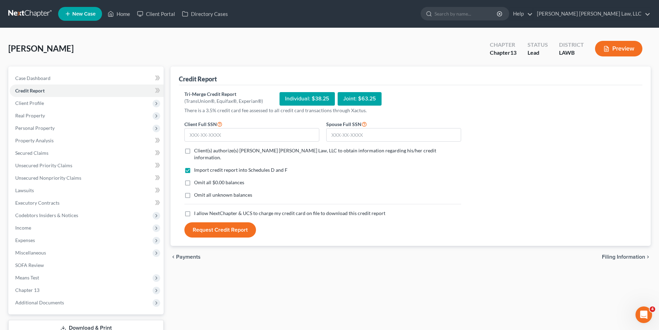
click at [194, 148] on label "Client(s) authorize(s) E. Orum Young Law, LLC to obtain information regarding h…" at bounding box center [327, 154] width 267 height 14
click at [197, 148] on input "Client(s) authorize(s) E. Orum Young Law, LLC to obtain information regarding h…" at bounding box center [199, 149] width 4 height 4
checkbox input "true"
click at [194, 179] on label "Omit all $0.00 balances" at bounding box center [219, 182] width 50 height 7
click at [197, 179] on input "Omit all $0.00 balances" at bounding box center [199, 181] width 4 height 4
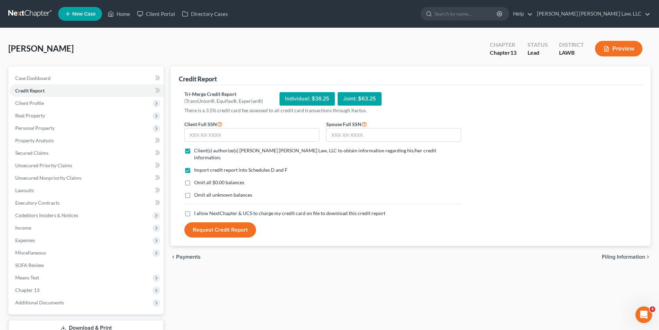
checkbox input "true"
click at [194, 191] on label "Omit all unknown balances" at bounding box center [223, 194] width 58 height 7
click at [197, 191] on input "Omit all unknown balances" at bounding box center [199, 193] width 4 height 4
checkbox input "true"
click at [194, 210] on label "I allow NextChapter & UCS to charge my credit card on file to download this cre…" at bounding box center [289, 213] width 191 height 7
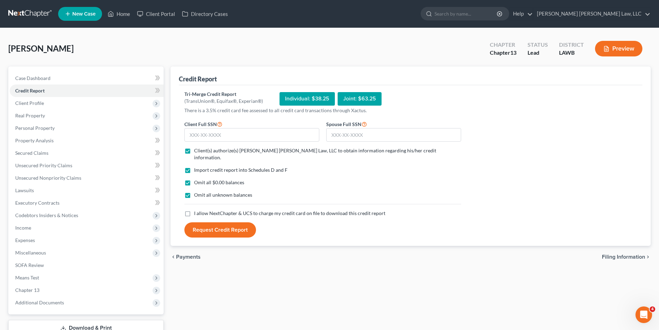
click at [197, 210] on input "I allow NextChapter & UCS to charge my credit card on file to download this cre…" at bounding box center [199, 212] width 4 height 4
checkbox input "true"
click at [198, 134] on input "text" at bounding box center [251, 135] width 135 height 14
type input "434-23-7443"
click at [340, 133] on input "text" at bounding box center [393, 135] width 135 height 14
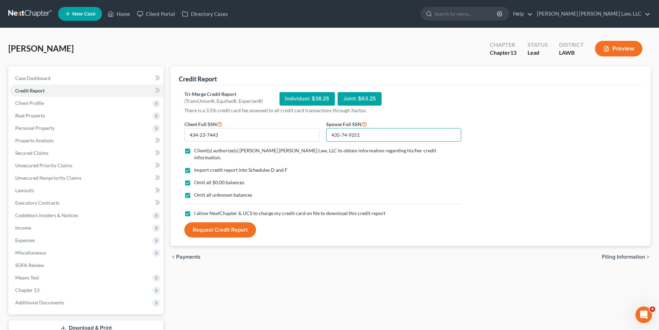
type input "435-74-9251"
click at [215, 222] on button "Request Credit Report" at bounding box center [220, 229] width 72 height 15
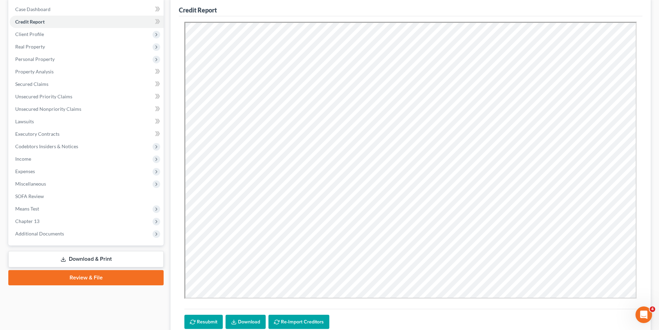
scroll to position [69, 0]
click at [82, 258] on link "Download & Print" at bounding box center [85, 259] width 155 height 16
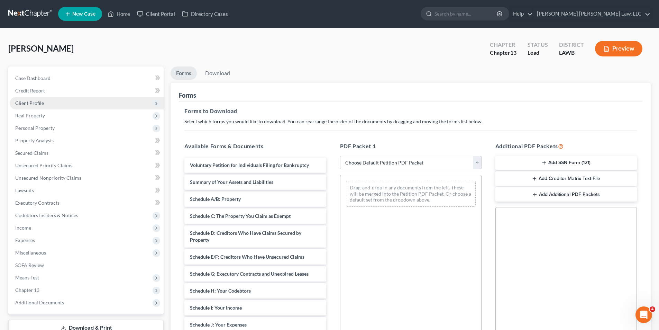
click at [33, 102] on span "Client Profile" at bounding box center [29, 103] width 29 height 6
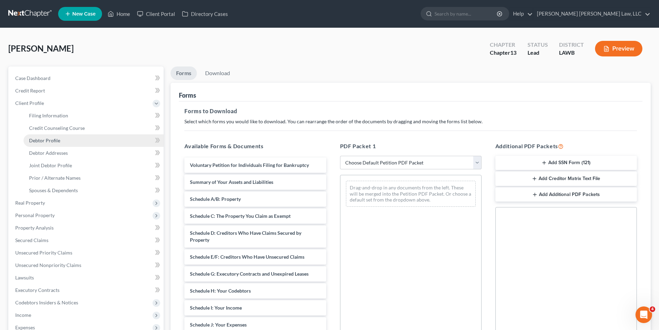
click at [39, 139] on span "Debtor Profile" at bounding box center [44, 140] width 31 height 6
select select "1"
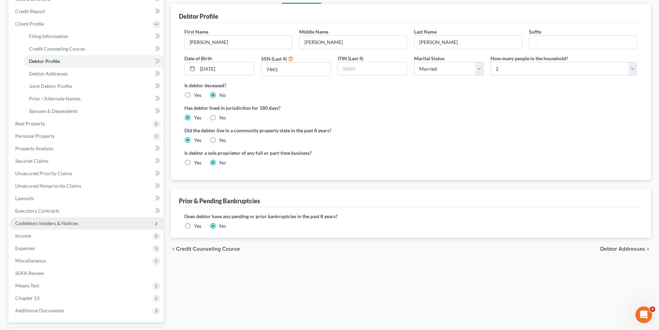
scroll to position [138, 0]
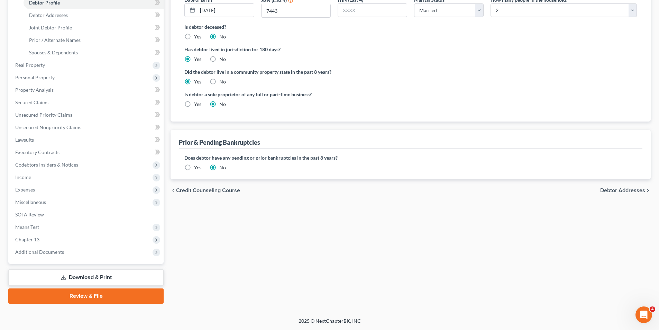
click at [49, 276] on link "Download & Print" at bounding box center [85, 277] width 155 height 16
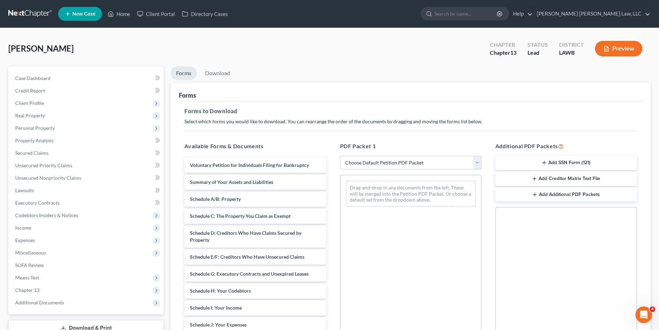
click at [363, 163] on select "Choose Default Petition PDF Packet Complete Bankruptcy Petition (all forms and …" at bounding box center [411, 163] width 142 height 14
select select "3"
click at [340, 156] on select "Choose Default Petition PDF Packet Complete Bankruptcy Petition (all forms and …" at bounding box center [411, 163] width 142 height 14
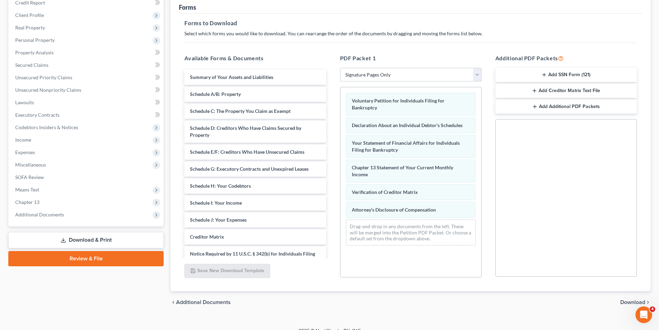
scroll to position [98, 0]
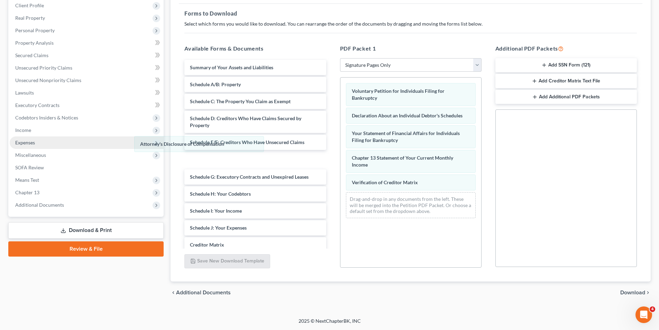
drag, startPoint x: 353, startPoint y: 201, endPoint x: 146, endPoint y: 146, distance: 214.1
click at [341, 145] on div "Attorney's Disclosure of Compensation Voluntary Petition for Individuals Filing…" at bounding box center [411, 151] width 141 height 146
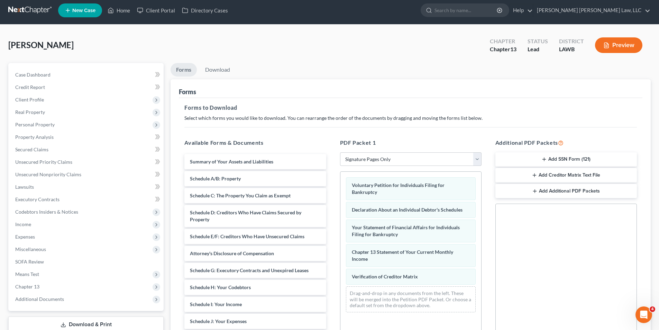
scroll to position [0, 0]
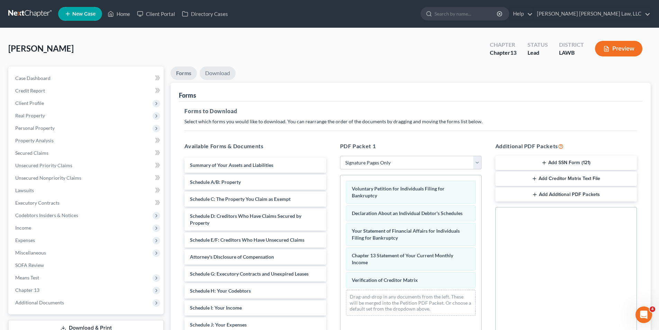
click at [223, 70] on link "Download" at bounding box center [218, 72] width 36 height 13
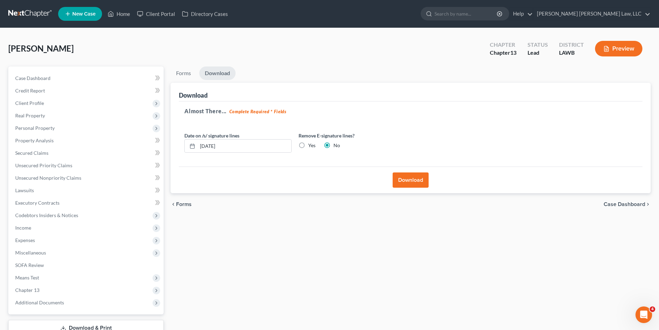
click at [415, 183] on button "Download" at bounding box center [411, 179] width 36 height 15
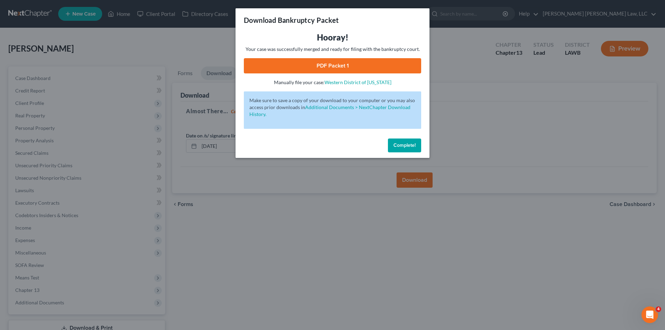
click at [343, 70] on link "PDF Packet 1" at bounding box center [332, 65] width 177 height 15
click at [412, 142] on span "Complete!" at bounding box center [404, 145] width 22 height 6
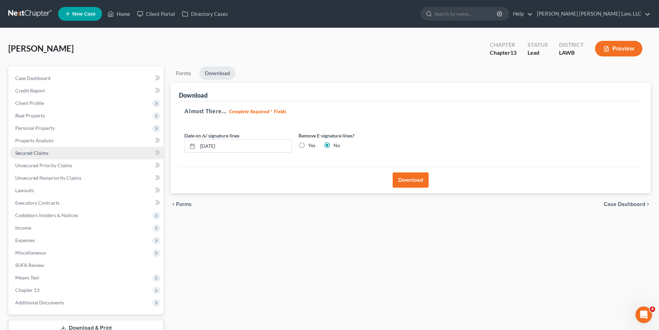
click at [23, 154] on span "Secured Claims" at bounding box center [31, 153] width 33 height 6
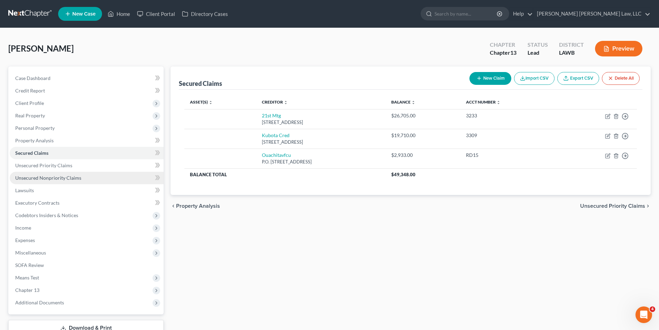
click at [55, 178] on span "Unsecured Nonpriority Claims" at bounding box center [48, 178] width 66 height 6
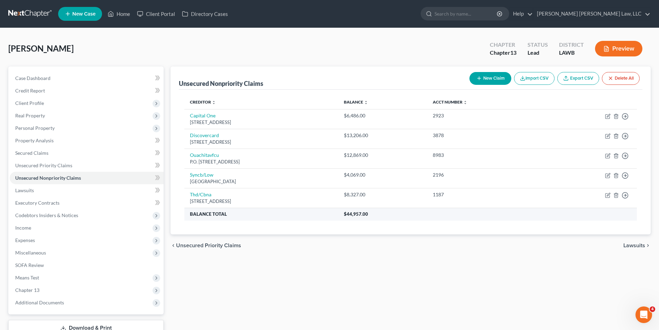
drag, startPoint x: 294, startPoint y: 201, endPoint x: 359, endPoint y: 212, distance: 65.7
click at [300, 203] on div "Po Box 6497, Sioux Falls, SD 57117" at bounding box center [261, 201] width 143 height 7
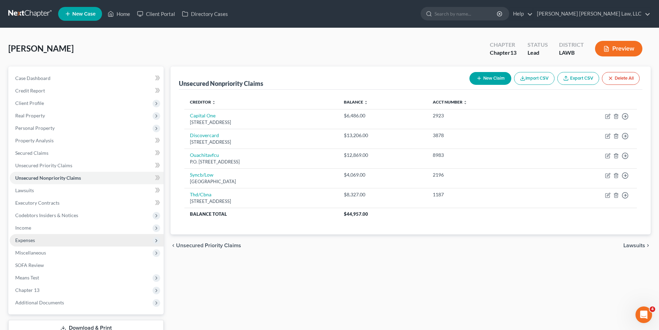
click at [19, 240] on span "Expenses" at bounding box center [25, 240] width 20 height 6
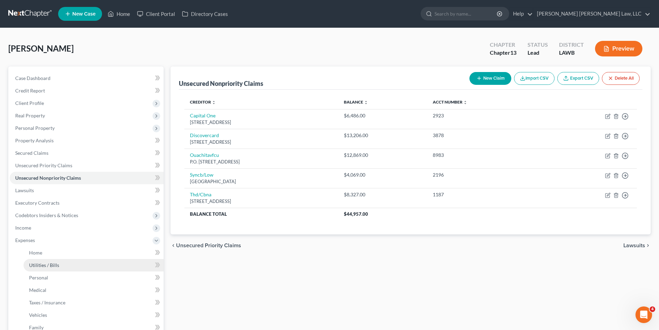
click at [45, 263] on span "Utilities / Bills" at bounding box center [44, 265] width 30 height 6
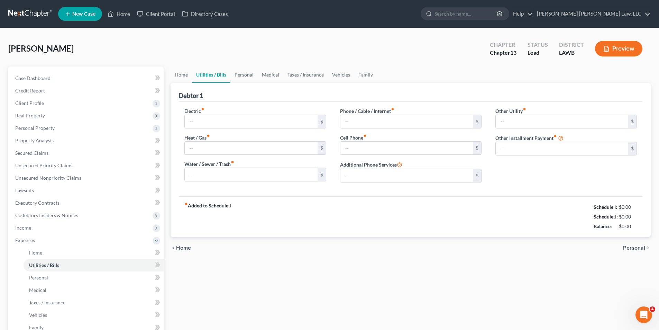
type input "0.00"
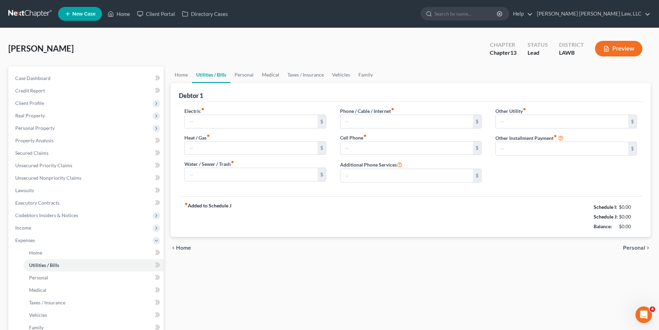
type input "0.00"
click at [209, 120] on input "0.00" at bounding box center [251, 121] width 133 height 13
type input "275.00"
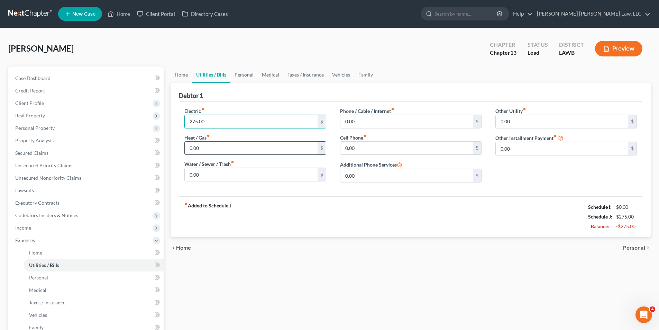
click at [209, 145] on input "0.00" at bounding box center [251, 148] width 133 height 13
click at [214, 180] on input "0.00" at bounding box center [251, 174] width 133 height 13
type input "45.00"
click at [359, 121] on input "0.00" at bounding box center [407, 121] width 133 height 13
type input "120.00"
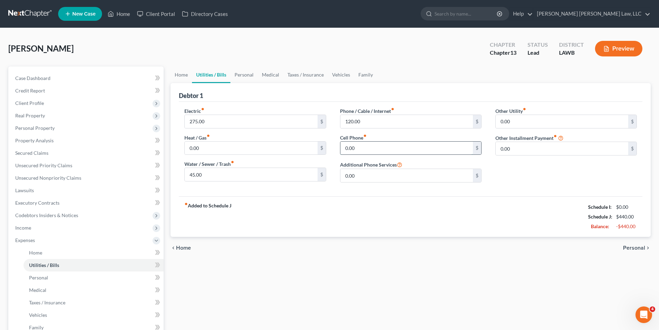
click at [359, 148] on input "0.00" at bounding box center [407, 148] width 133 height 13
type input "185.00"
click at [243, 74] on link "Personal" at bounding box center [244, 74] width 27 height 17
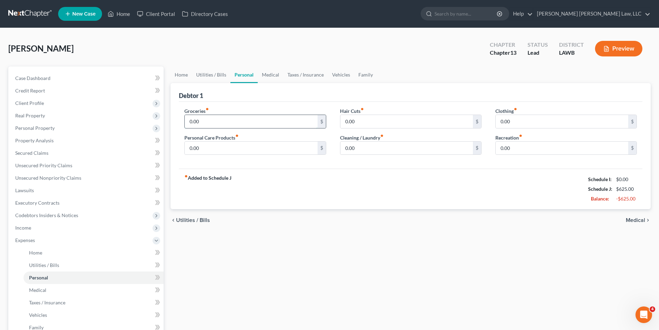
click at [205, 123] on input "0.00" at bounding box center [251, 121] width 133 height 13
type input "500.00"
click at [201, 144] on input "0.00" at bounding box center [251, 148] width 133 height 13
click at [524, 121] on input "0.00" at bounding box center [562, 121] width 133 height 13
click at [270, 75] on link "Medical" at bounding box center [271, 74] width 26 height 17
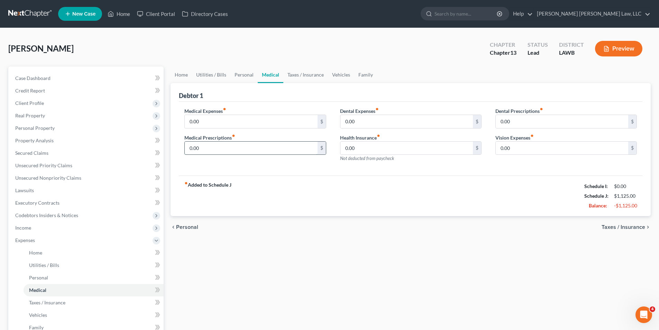
click at [209, 147] on input "0.00" at bounding box center [251, 148] width 133 height 13
type input "50.00"
click at [343, 71] on link "Vehicles" at bounding box center [341, 74] width 26 height 17
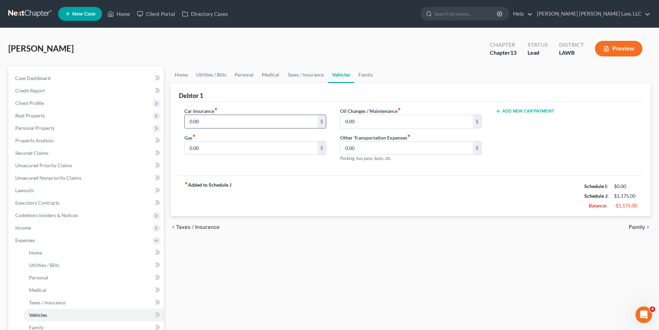
click at [202, 124] on input "0.00" at bounding box center [251, 121] width 133 height 13
type input "156.00"
click at [362, 119] on input "0.00" at bounding box center [407, 121] width 133 height 13
type input "30.00"
click at [208, 139] on div "Gas fiber_manual_record 0.00 $" at bounding box center [255, 144] width 142 height 21
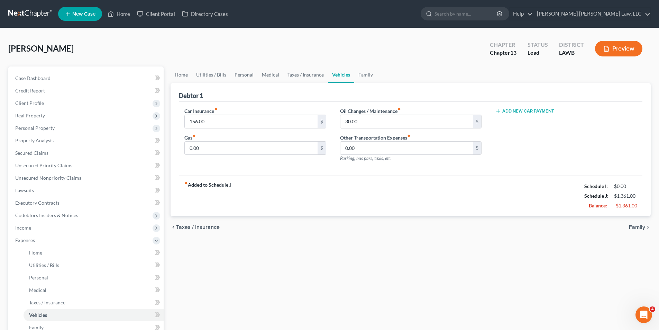
click at [212, 141] on div "Gas fiber_manual_record 0.00 $" at bounding box center [255, 144] width 142 height 21
click at [205, 146] on input "0.00" at bounding box center [251, 148] width 133 height 13
type input "300.00"
click at [296, 74] on link "Taxes / Insurance" at bounding box center [305, 74] width 45 height 17
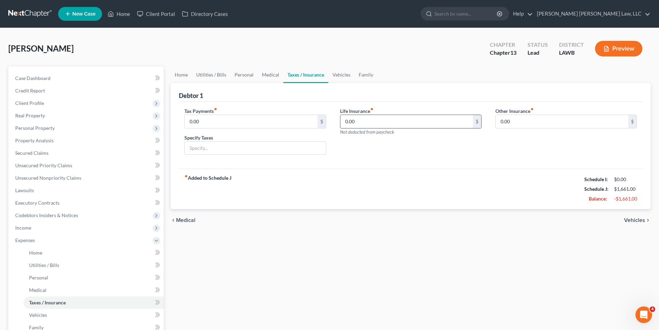
click at [354, 120] on input "0.00" at bounding box center [407, 121] width 133 height 13
type input "43.33"
click at [183, 73] on link "Home" at bounding box center [181, 74] width 21 height 17
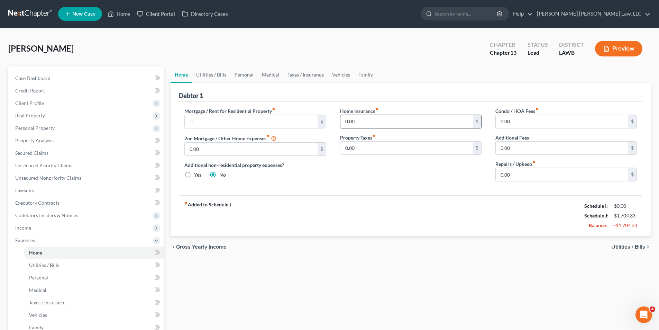
click at [374, 123] on input "0.00" at bounding box center [407, 121] width 133 height 13
type input "115.00"
click at [309, 73] on link "Taxes / Insurance" at bounding box center [305, 74] width 45 height 17
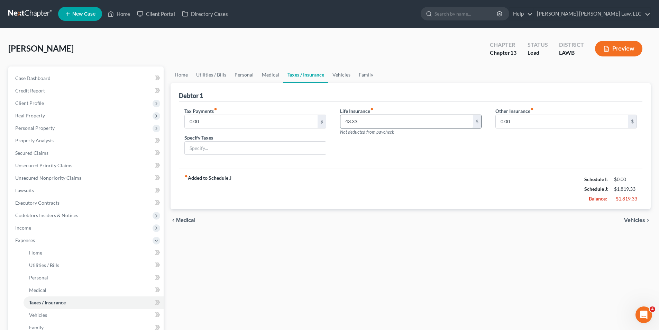
click at [363, 122] on input "43.33" at bounding box center [407, 121] width 133 height 13
drag, startPoint x: 363, startPoint y: 123, endPoint x: 327, endPoint y: 132, distance: 37.2
click at [327, 132] on div "Tax Payments fiber_manual_record 0.00 $ Specify Taxes Life Insurance fiber_manu…" at bounding box center [411, 133] width 467 height 53
type input "84.33"
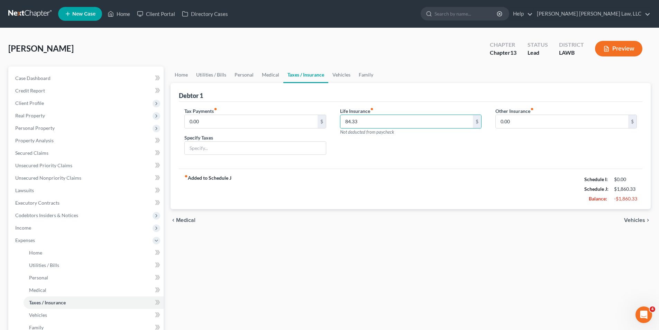
click at [237, 229] on div "chevron_left Medical Vehicles chevron_right" at bounding box center [411, 220] width 480 height 22
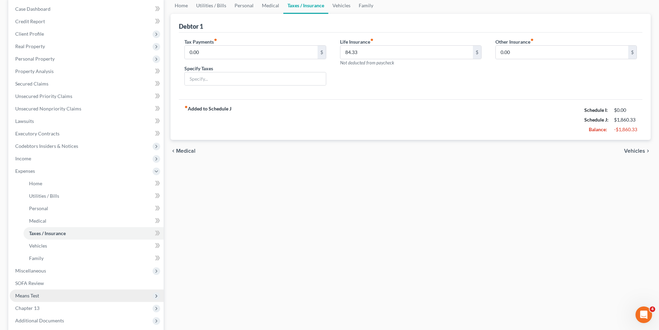
scroll to position [138, 0]
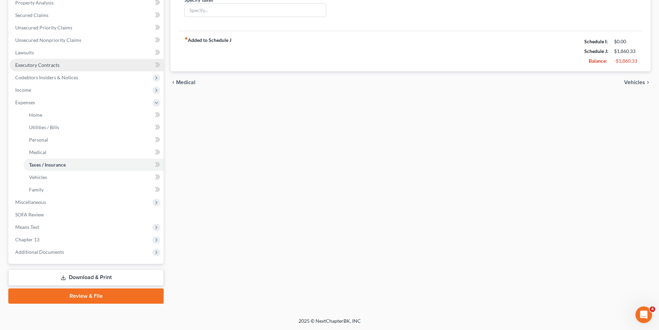
click at [37, 68] on link "Executory Contracts" at bounding box center [87, 65] width 154 height 12
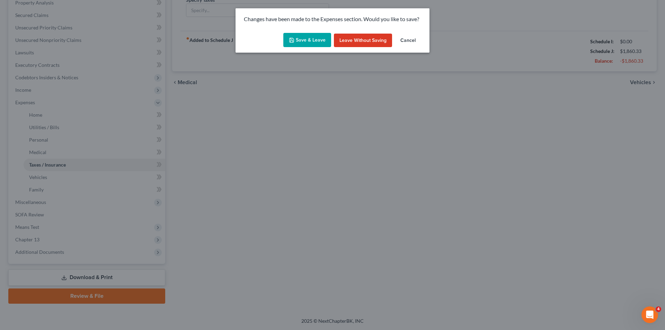
click at [313, 40] on button "Save & Leave" at bounding box center [307, 40] width 48 height 15
